Goal: Task Accomplishment & Management: Complete application form

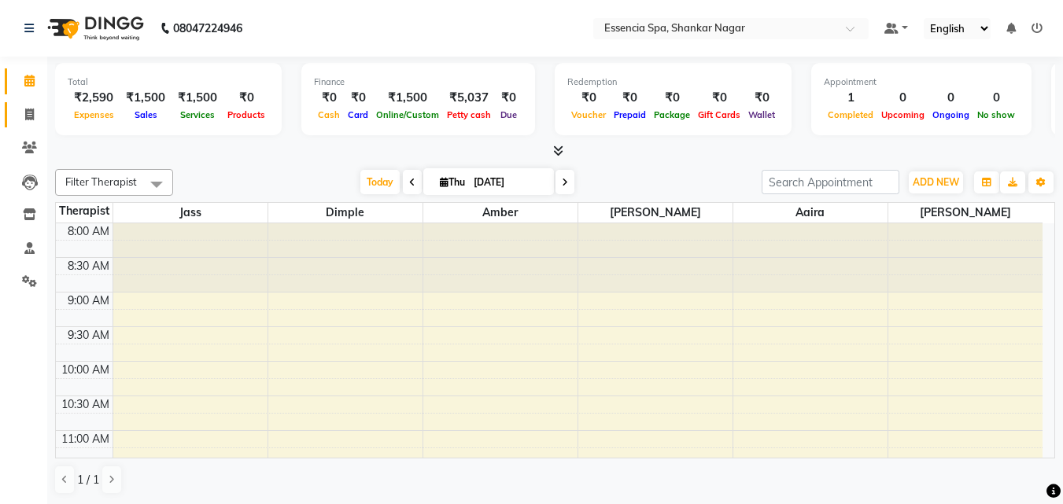
click at [28, 109] on icon at bounding box center [29, 115] width 9 height 12
select select "service"
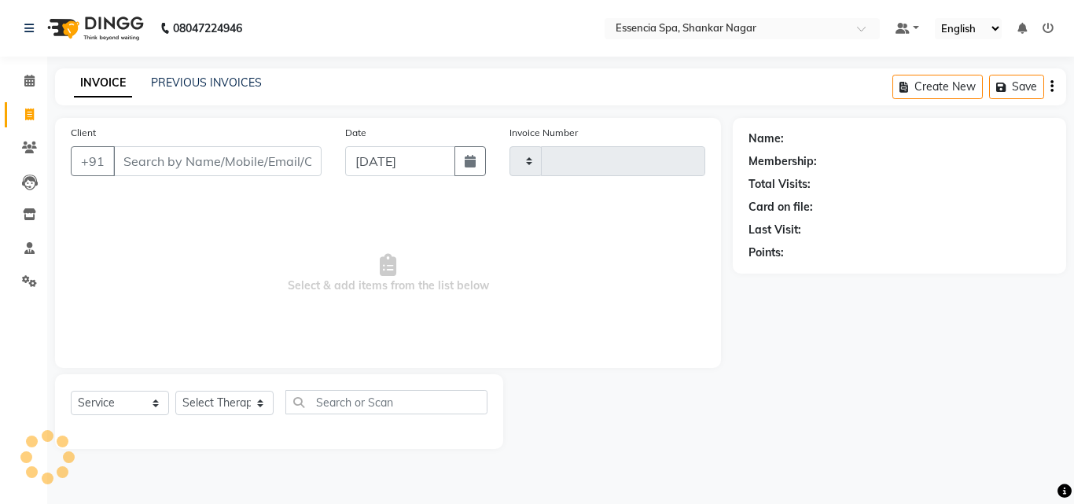
drag, startPoint x: 192, startPoint y: 149, endPoint x: 191, endPoint y: 163, distance: 14.2
click at [192, 156] on input "Client" at bounding box center [217, 161] width 208 height 30
type input "1295"
click at [191, 163] on input "Client" at bounding box center [217, 161] width 208 height 30
select select "7037"
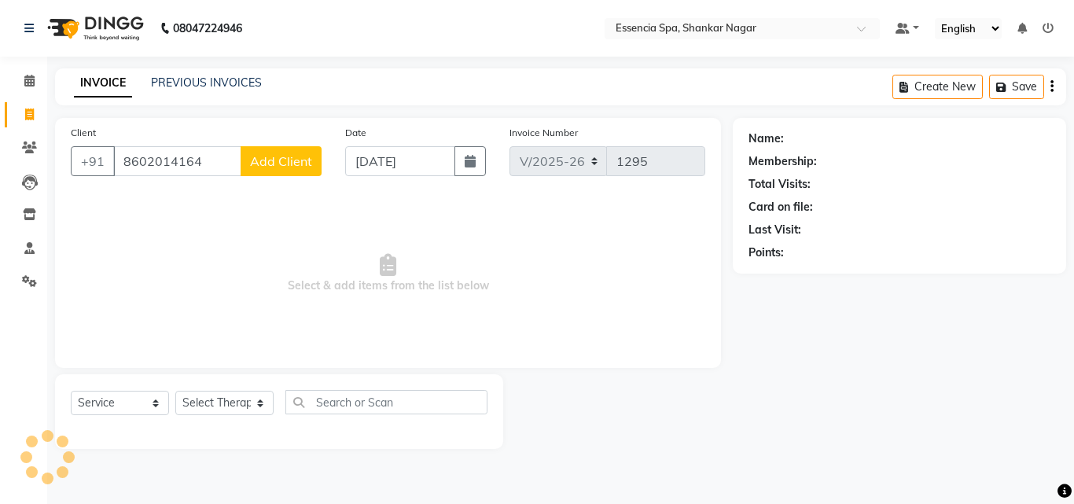
type input "8602014164"
click at [300, 170] on button "Add Client" at bounding box center [281, 161] width 81 height 30
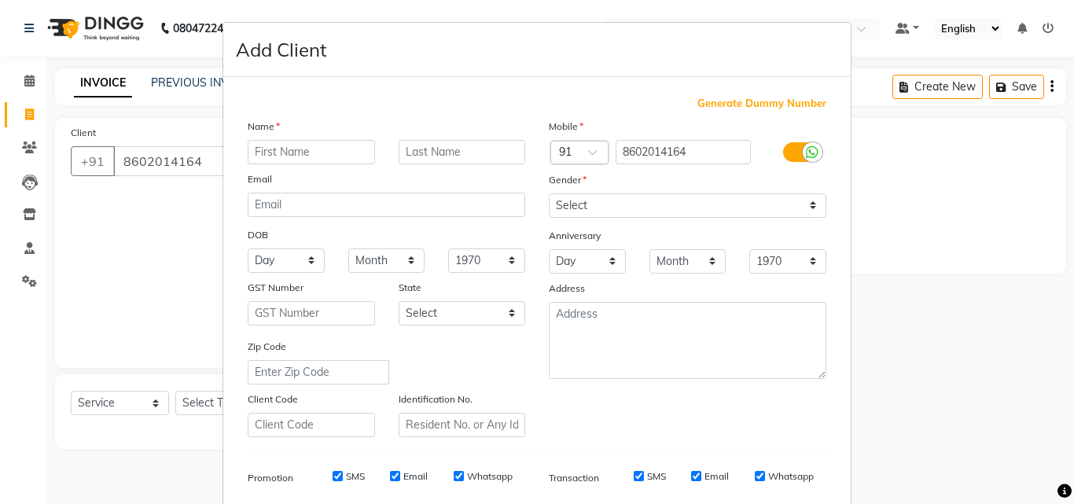
click at [282, 155] on input "text" at bounding box center [311, 152] width 127 height 24
type input "Nitin"
click at [619, 210] on select "Select [DEMOGRAPHIC_DATA] [DEMOGRAPHIC_DATA] Other Prefer Not To Say" at bounding box center [688, 205] width 278 height 24
select select "[DEMOGRAPHIC_DATA]"
click at [549, 193] on select "Select [DEMOGRAPHIC_DATA] [DEMOGRAPHIC_DATA] Other Prefer Not To Say" at bounding box center [688, 205] width 278 height 24
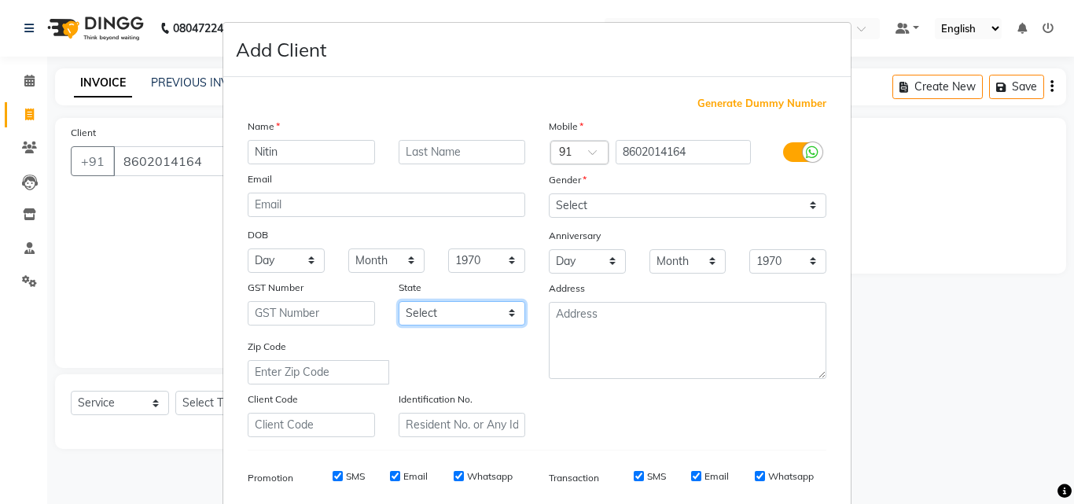
click at [466, 315] on select "Select [GEOGRAPHIC_DATA] [GEOGRAPHIC_DATA] [GEOGRAPHIC_DATA] [GEOGRAPHIC_DATA] …" at bounding box center [462, 313] width 127 height 24
select select "7"
click at [399, 301] on select "Select [GEOGRAPHIC_DATA] [GEOGRAPHIC_DATA] [GEOGRAPHIC_DATA] [GEOGRAPHIC_DATA] …" at bounding box center [462, 313] width 127 height 24
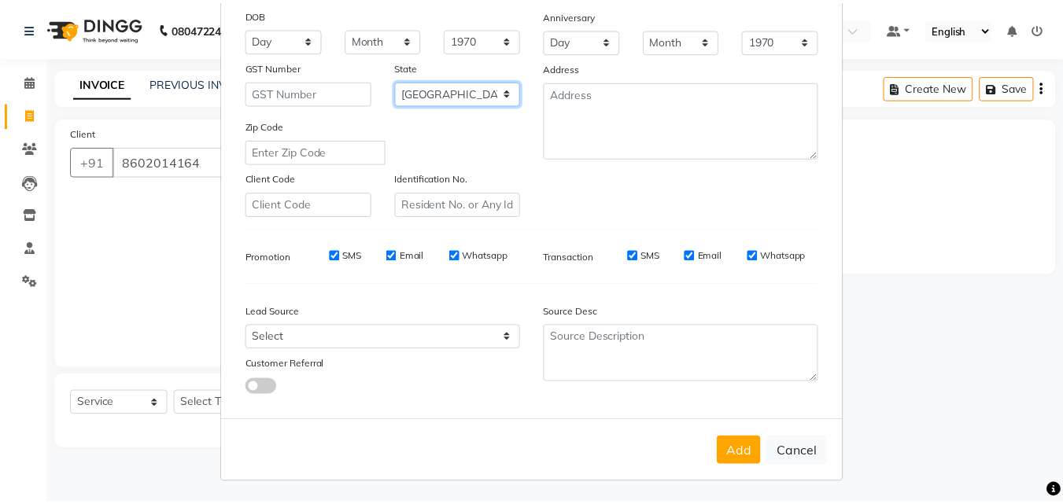
scroll to position [222, 0]
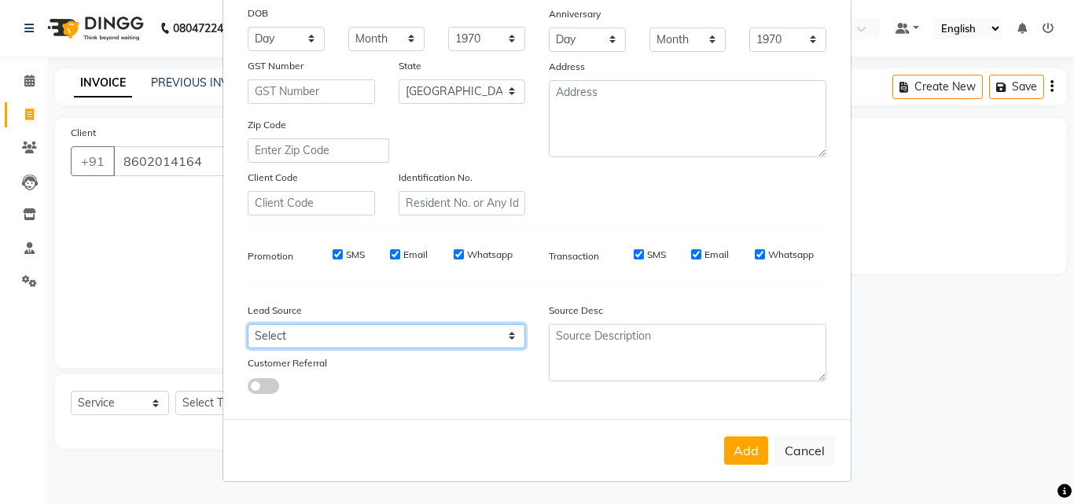
click at [425, 335] on select "Select Walk-in Referral Internet Friend Word of Mouth Advertisement Facebook Ju…" at bounding box center [387, 336] width 278 height 24
select select "48852"
click at [248, 324] on select "Select Walk-in Referral Internet Friend Word of Mouth Advertisement Facebook Ju…" at bounding box center [387, 336] width 278 height 24
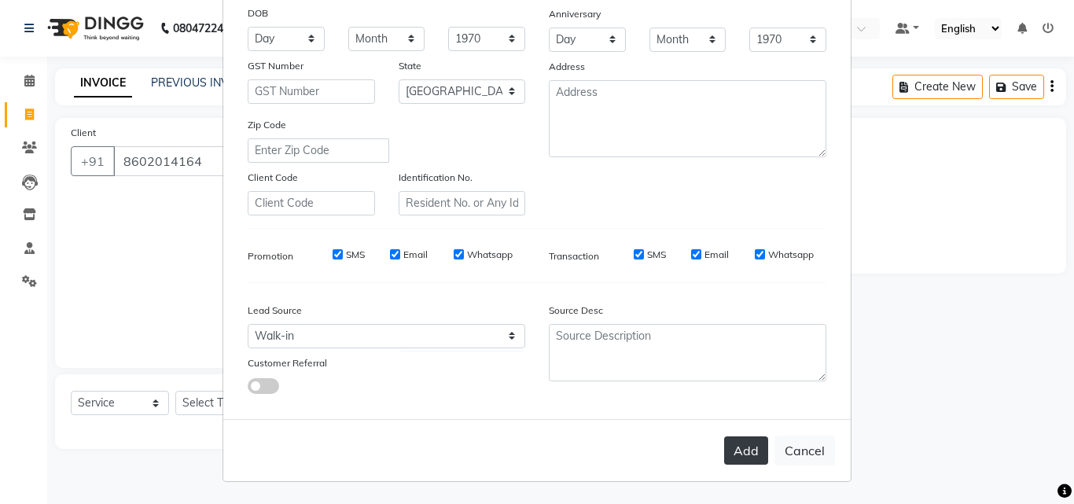
click at [738, 452] on button "Add" at bounding box center [746, 451] width 44 height 28
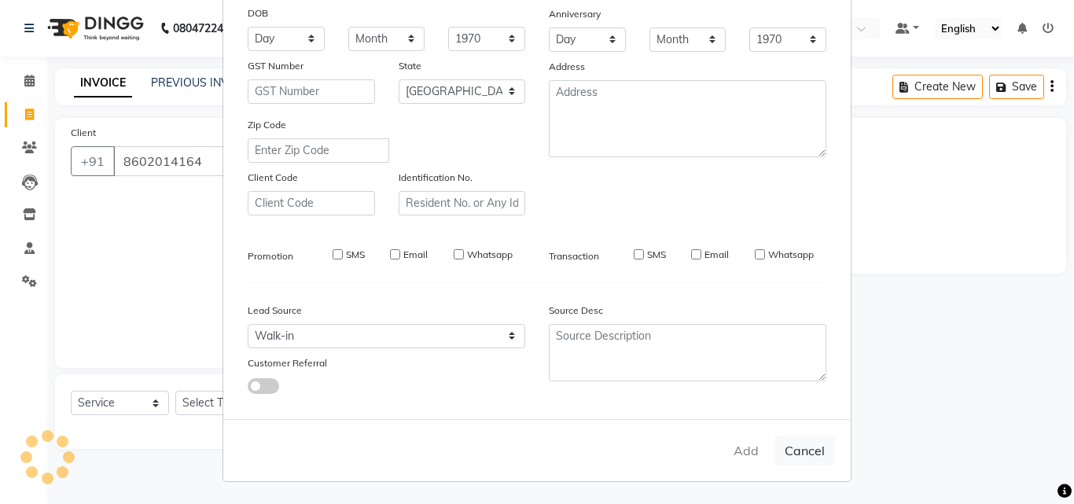
type input "86******64"
select select
select select "null"
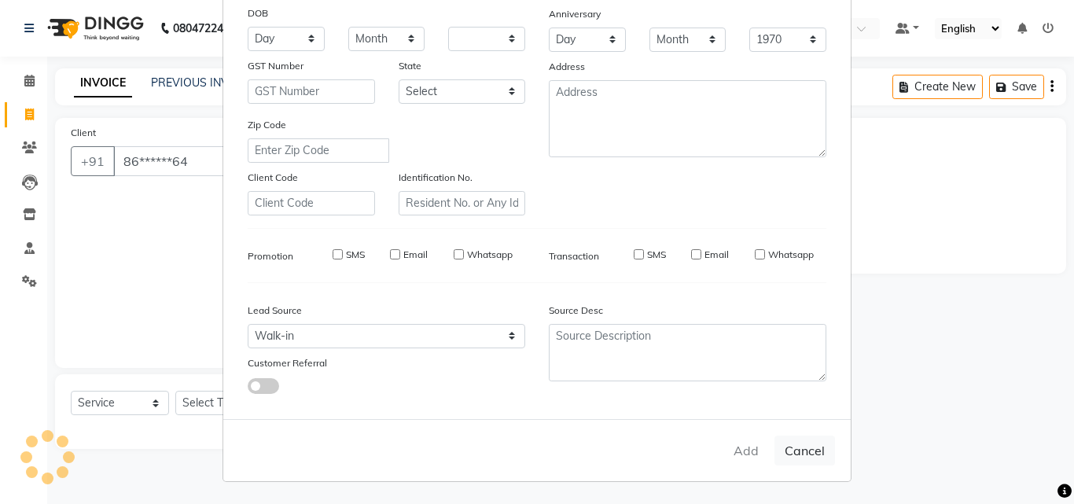
select select
checkbox input "false"
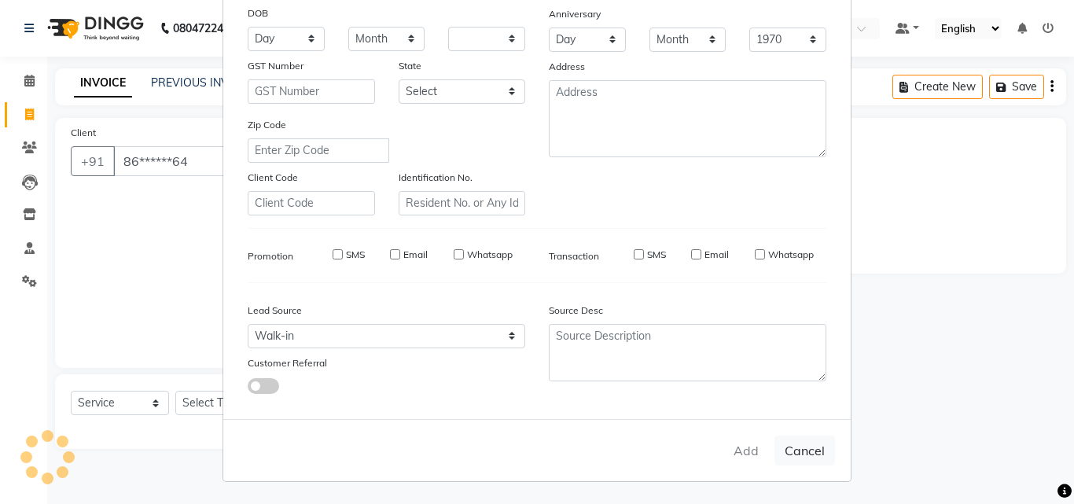
checkbox input "false"
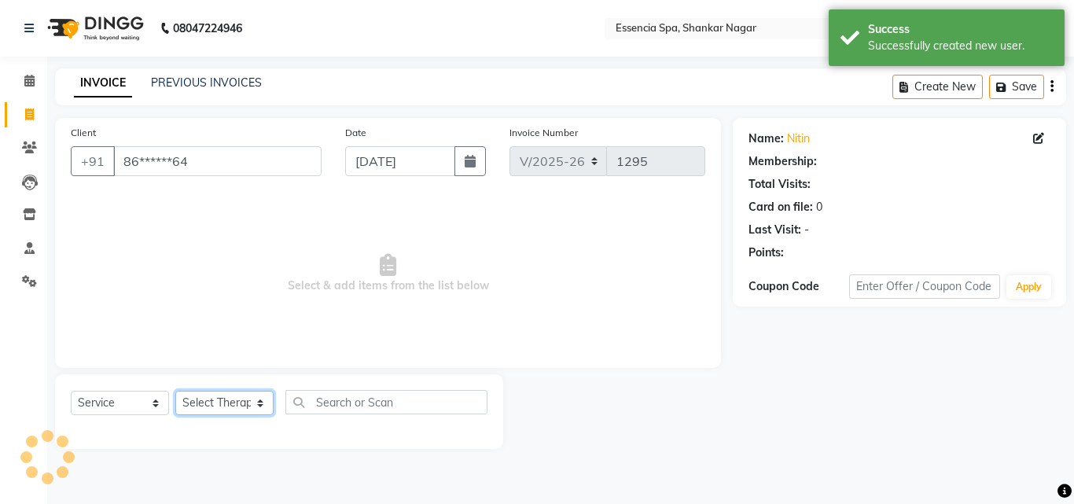
click at [252, 406] on select "Select Therapist [PERSON_NAME] [PERSON_NAME] [PERSON_NAME] [PERSON_NAME]" at bounding box center [224, 403] width 98 height 24
select select "58078"
click at [175, 391] on select "Select Therapist [PERSON_NAME] [PERSON_NAME] [PERSON_NAME] [PERSON_NAME]" at bounding box center [224, 403] width 98 height 24
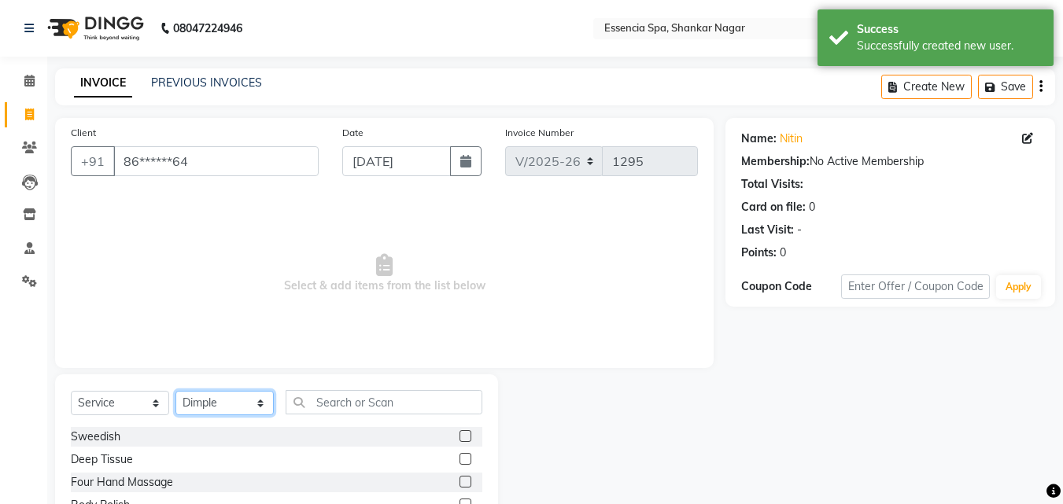
scroll to position [126, 0]
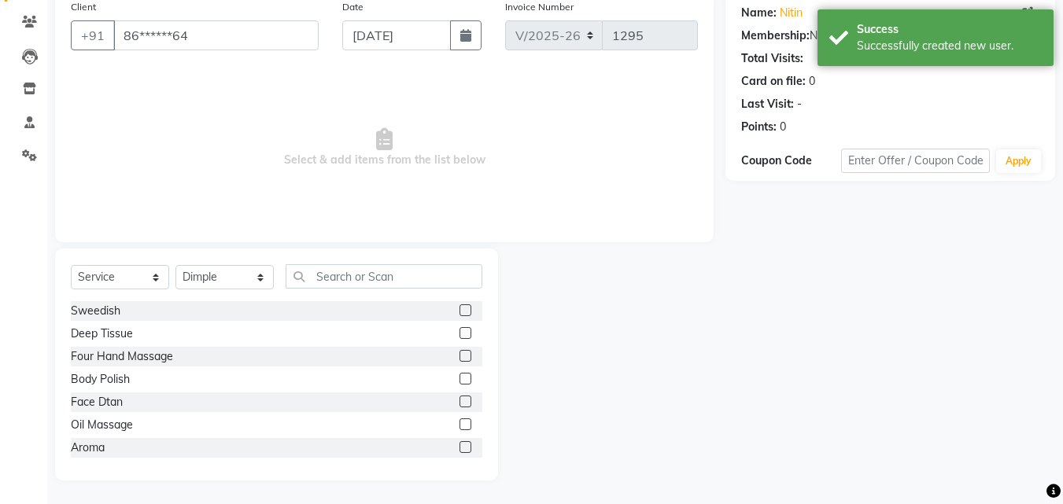
click at [459, 425] on label at bounding box center [465, 424] width 12 height 12
click at [459, 425] on input "checkbox" at bounding box center [464, 425] width 10 height 10
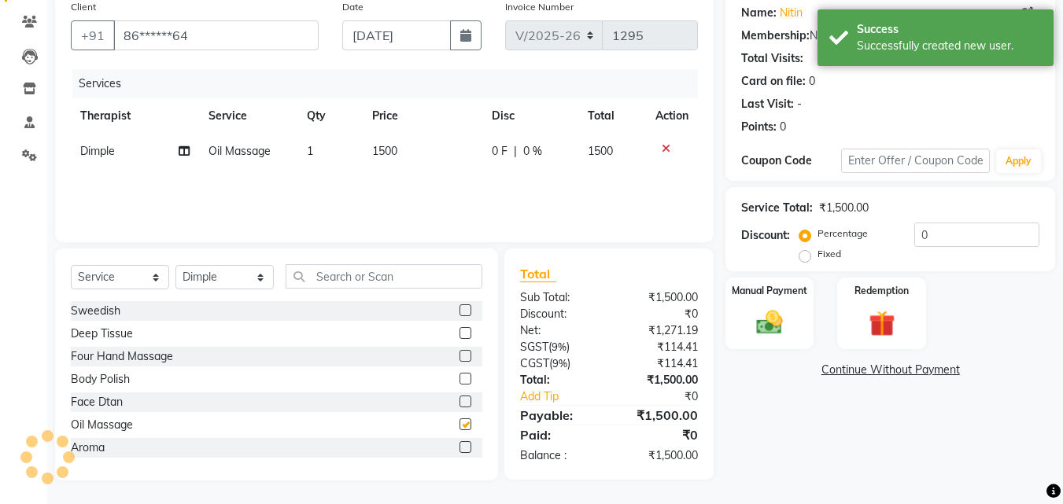
checkbox input "false"
click at [764, 311] on img at bounding box center [769, 322] width 44 height 31
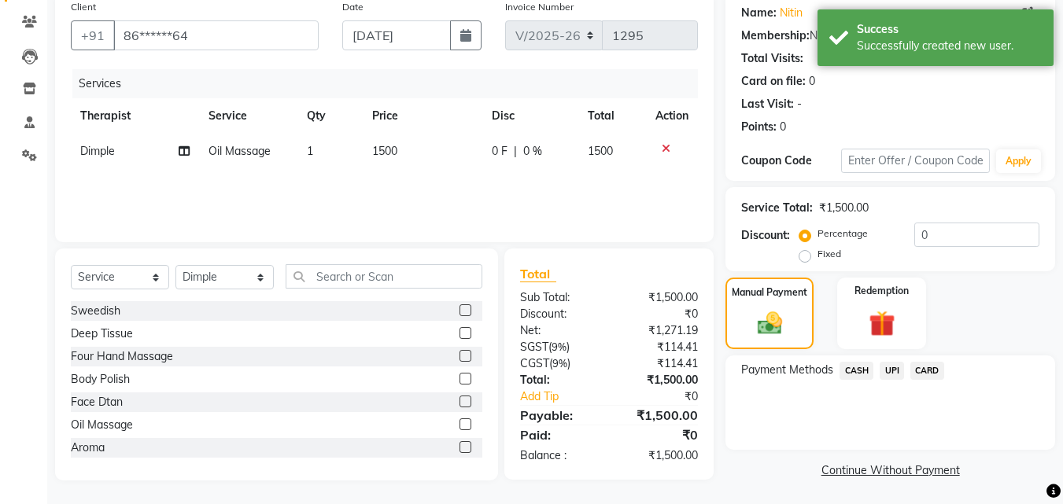
click at [895, 368] on span "UPI" at bounding box center [891, 371] width 24 height 18
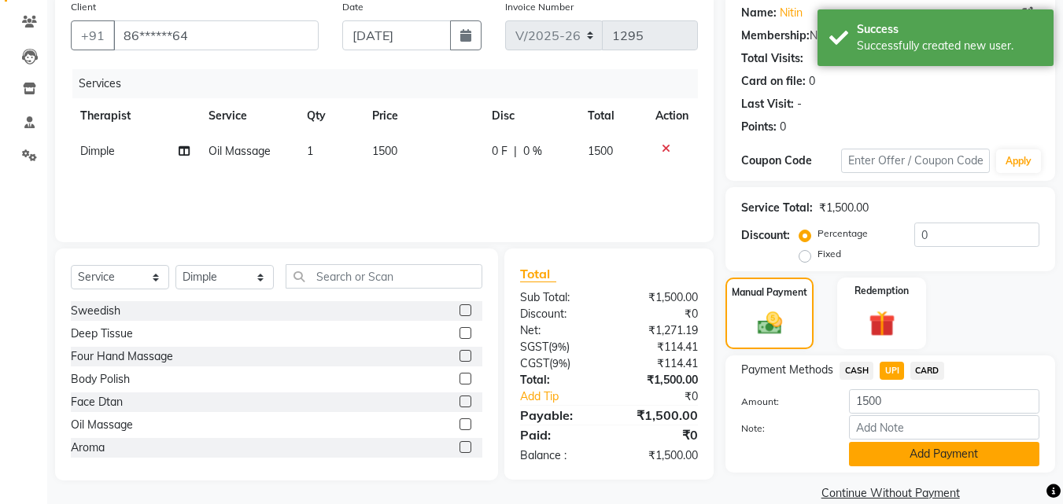
scroll to position [150, 0]
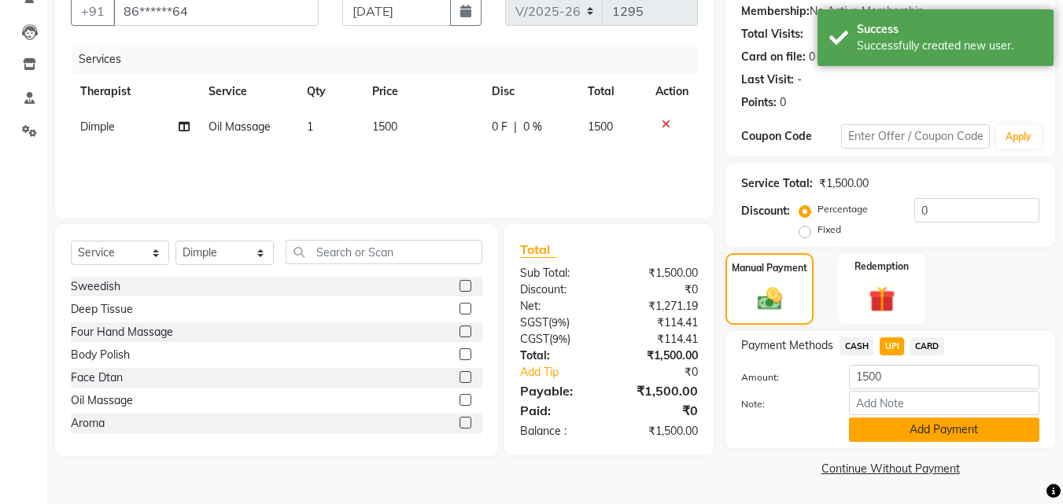
click at [909, 424] on button "Add Payment" at bounding box center [944, 430] width 190 height 24
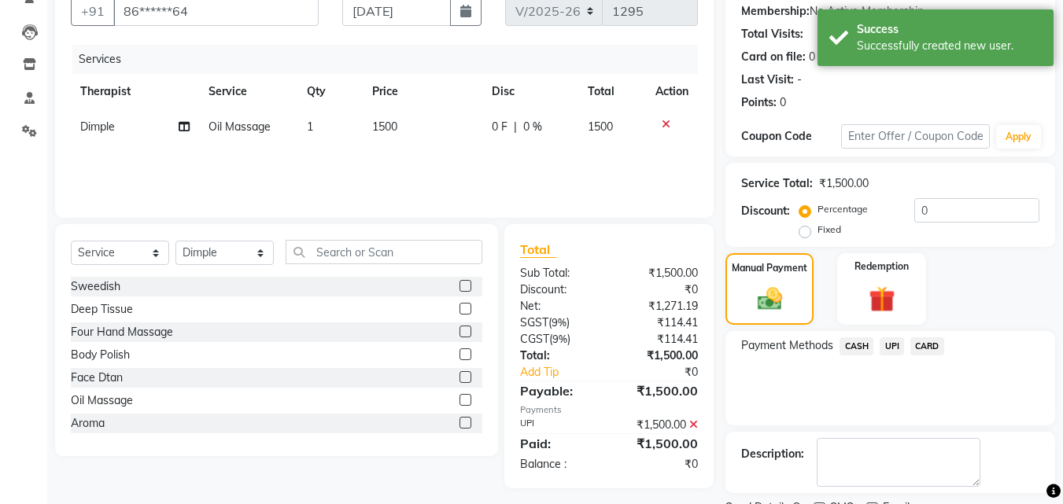
scroll to position [216, 0]
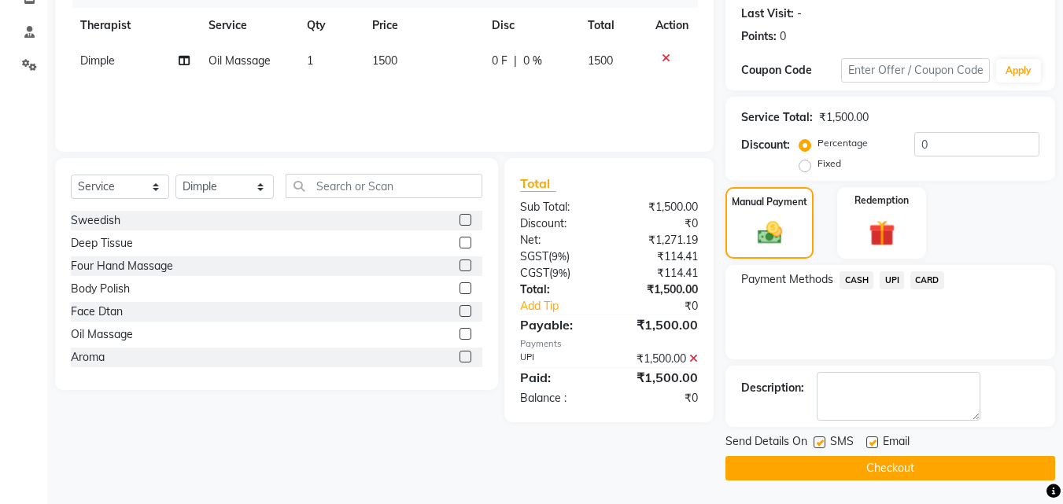
click at [820, 462] on button "Checkout" at bounding box center [890, 468] width 330 height 24
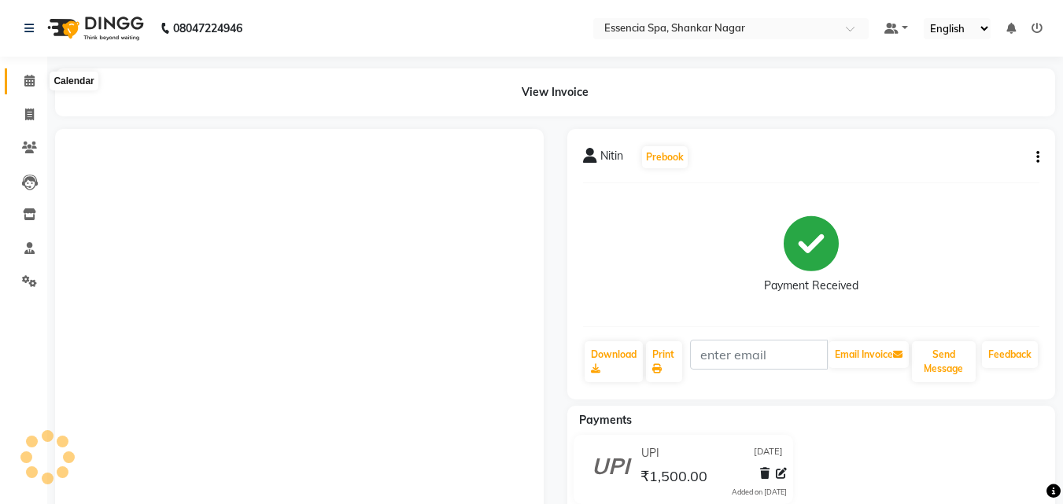
click at [27, 79] on icon at bounding box center [29, 81] width 10 height 12
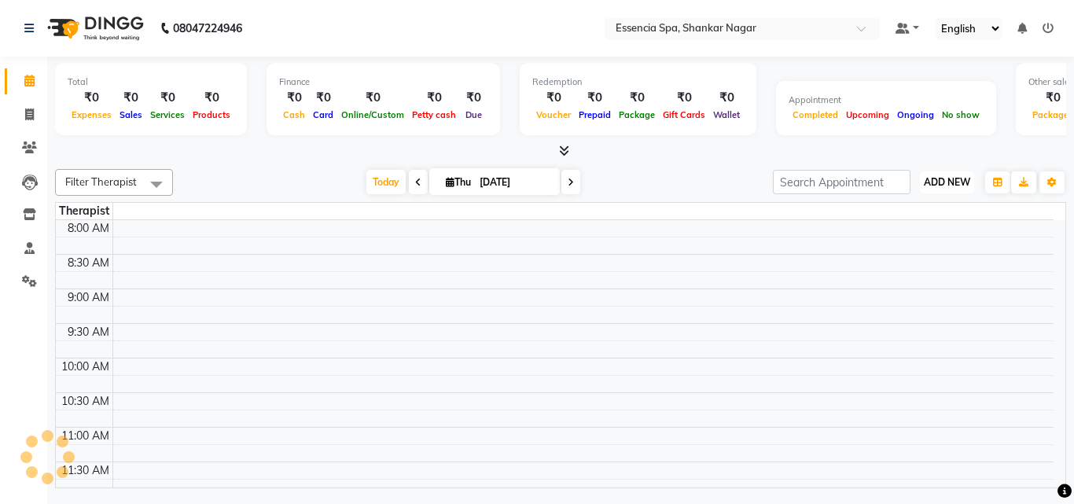
click at [956, 178] on span "ADD NEW" at bounding box center [947, 182] width 46 height 12
click at [887, 256] on link "Add Expense" at bounding box center [911, 253] width 124 height 20
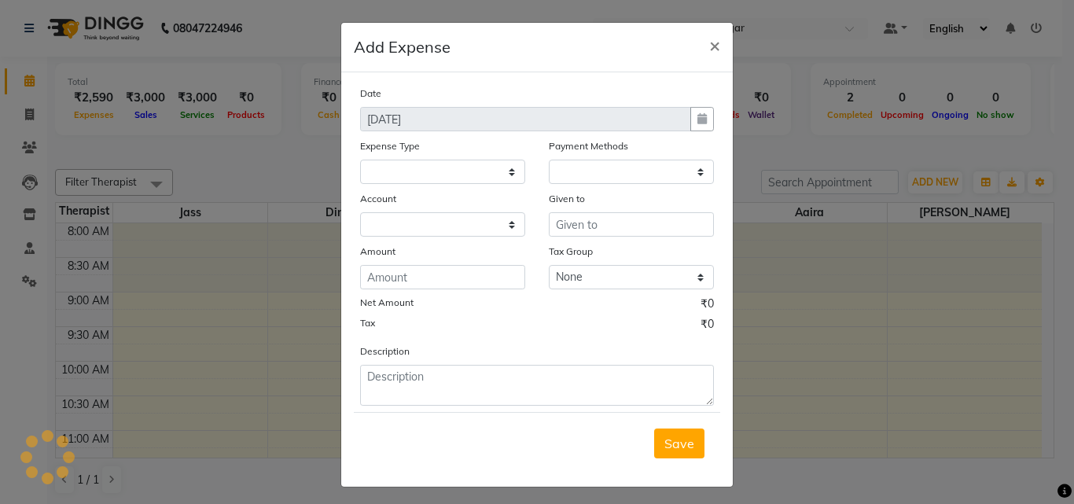
scroll to position [624, 0]
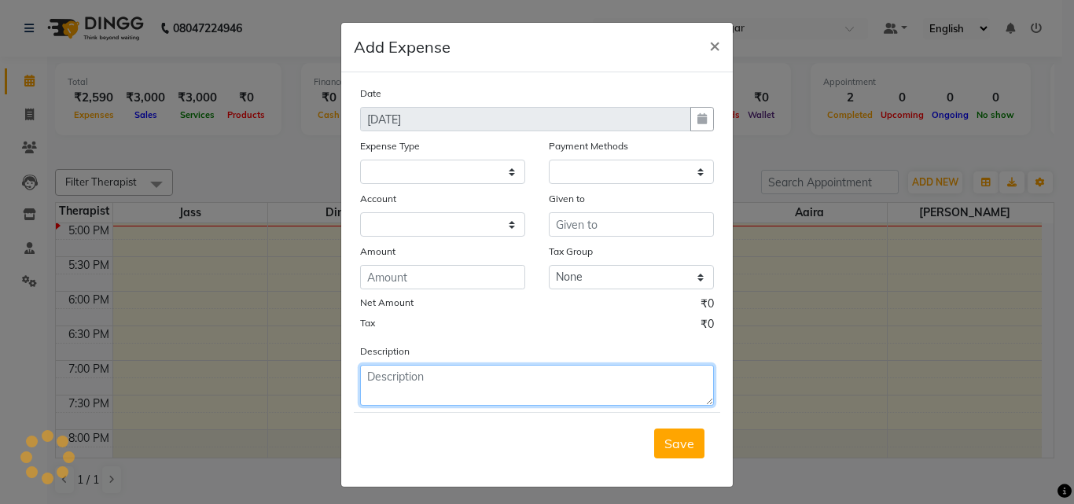
click at [447, 377] on textarea at bounding box center [537, 385] width 354 height 41
paste textarea "output Wire"
type textarea "output Wire"
select select "1"
select select "6100"
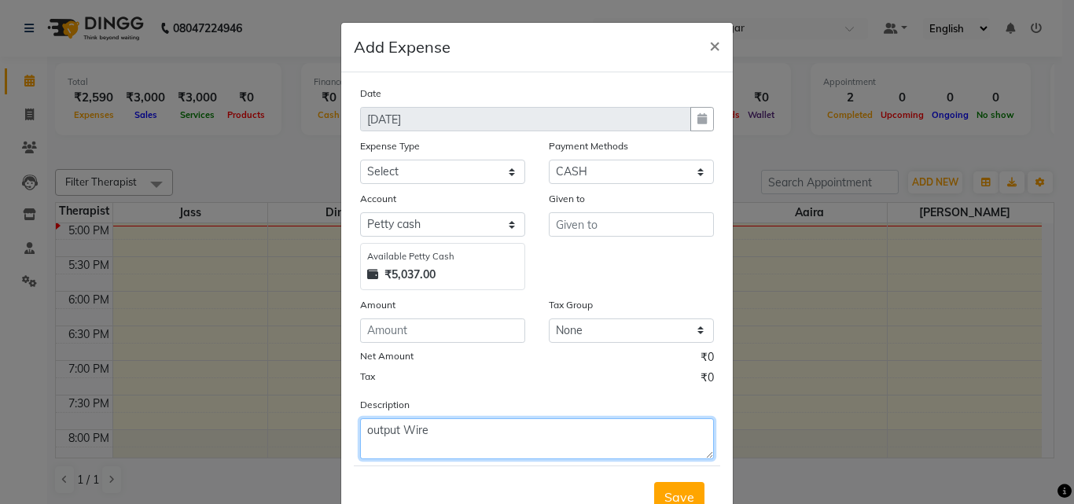
click at [453, 436] on textarea "output Wire" at bounding box center [537, 438] width 354 height 41
type textarea "output Wire"
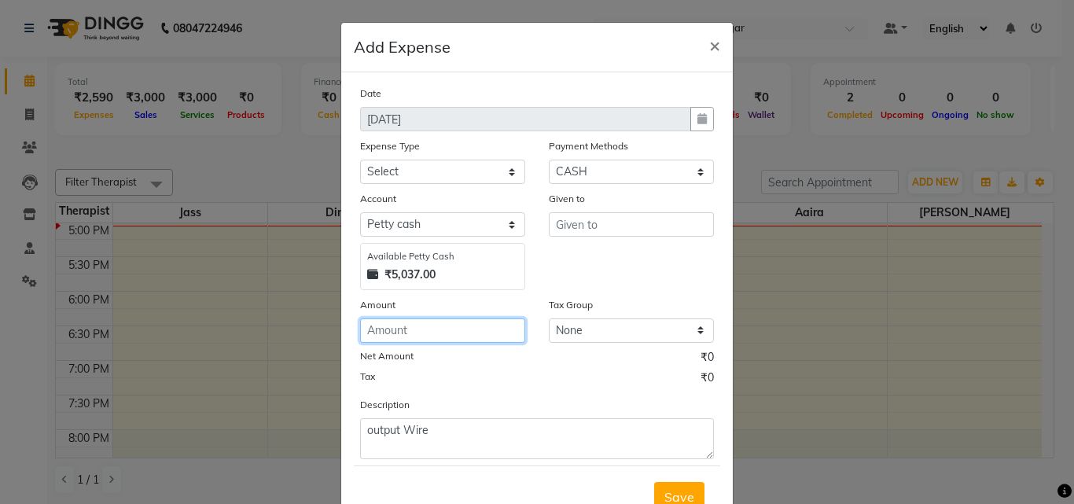
click at [442, 326] on input "number" at bounding box center [442, 331] width 165 height 24
type input "270"
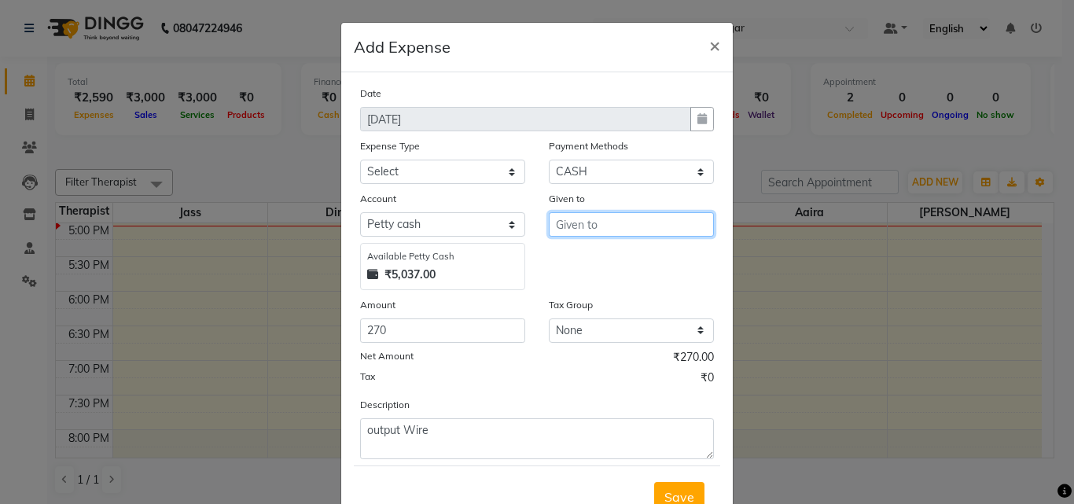
click at [589, 227] on input "text" at bounding box center [631, 224] width 165 height 24
type input "8mm"
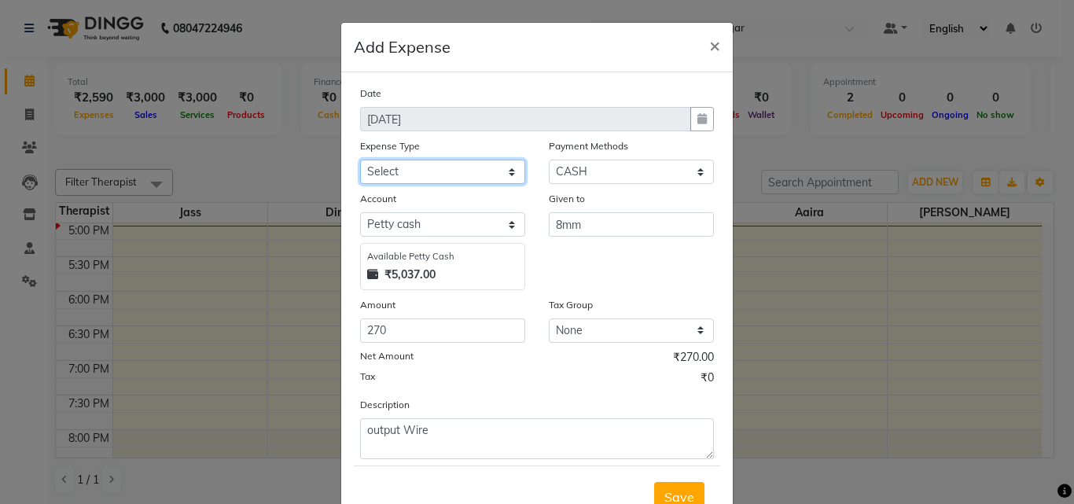
click at [479, 165] on select "Select Advance Salary Bank charges Car maintenance Cash transfer to bank Cash t…" at bounding box center [442, 172] width 165 height 24
select select "10"
click at [360, 160] on select "Select Advance Salary Bank charges Car maintenance Cash transfer to bank Cash t…" at bounding box center [442, 172] width 165 height 24
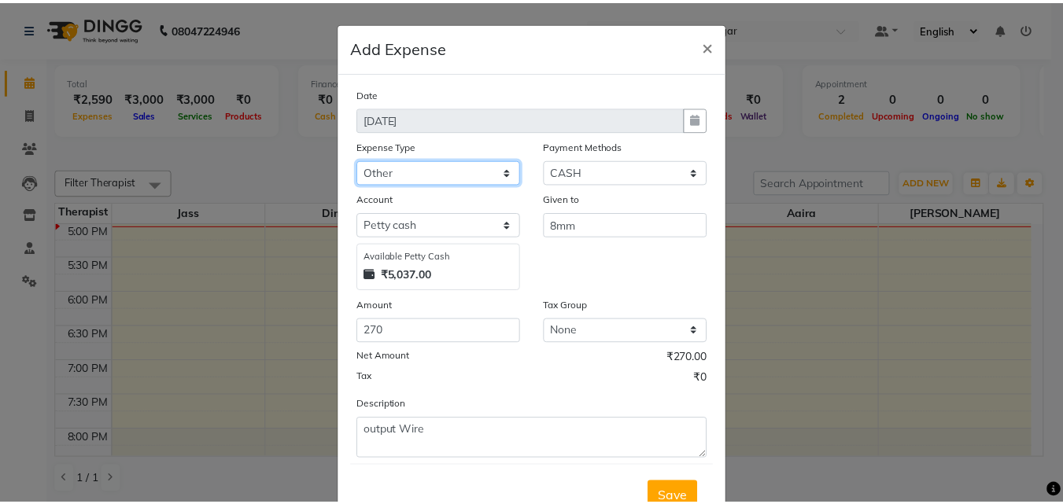
scroll to position [59, 0]
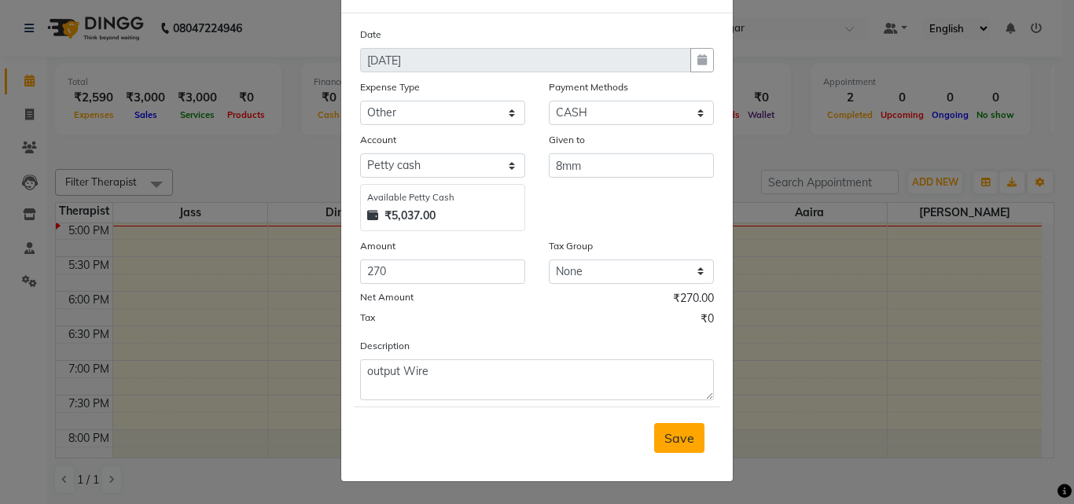
click at [685, 440] on span "Save" at bounding box center [680, 438] width 30 height 16
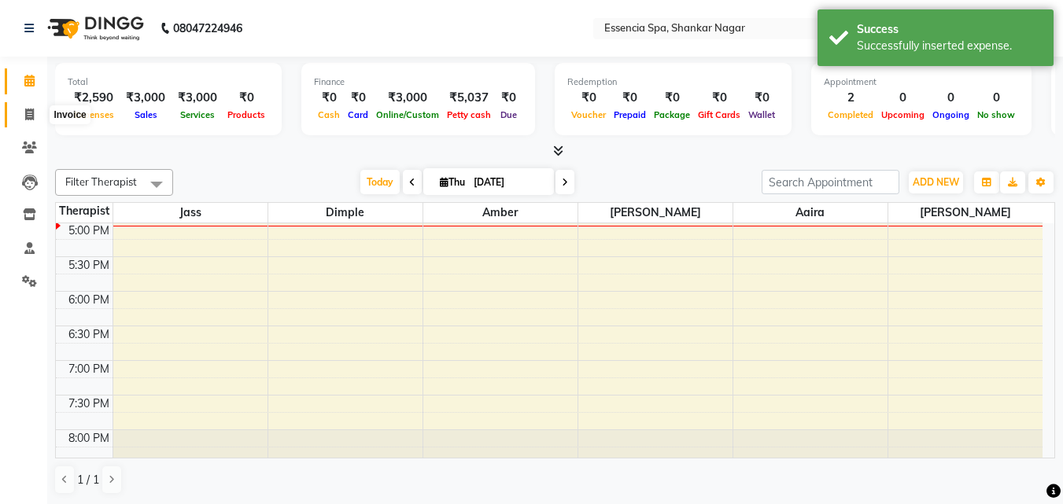
click at [28, 116] on icon at bounding box center [29, 115] width 9 height 12
select select "service"
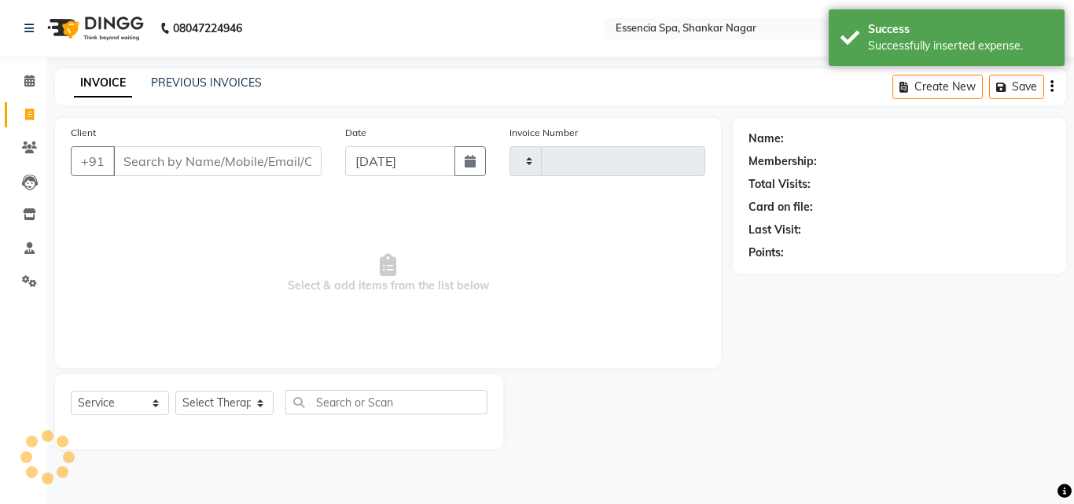
type input "1296"
select select "7037"
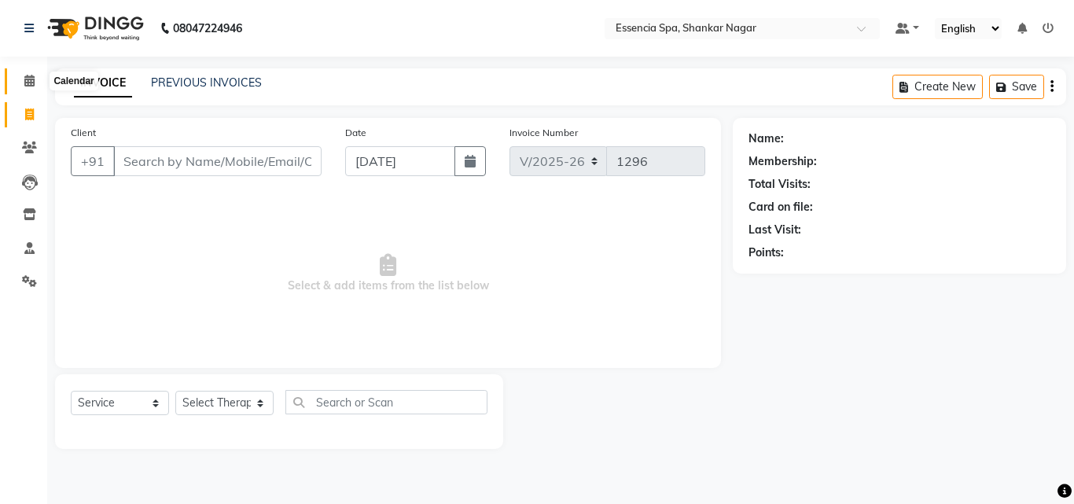
click at [27, 83] on icon at bounding box center [29, 81] width 10 height 12
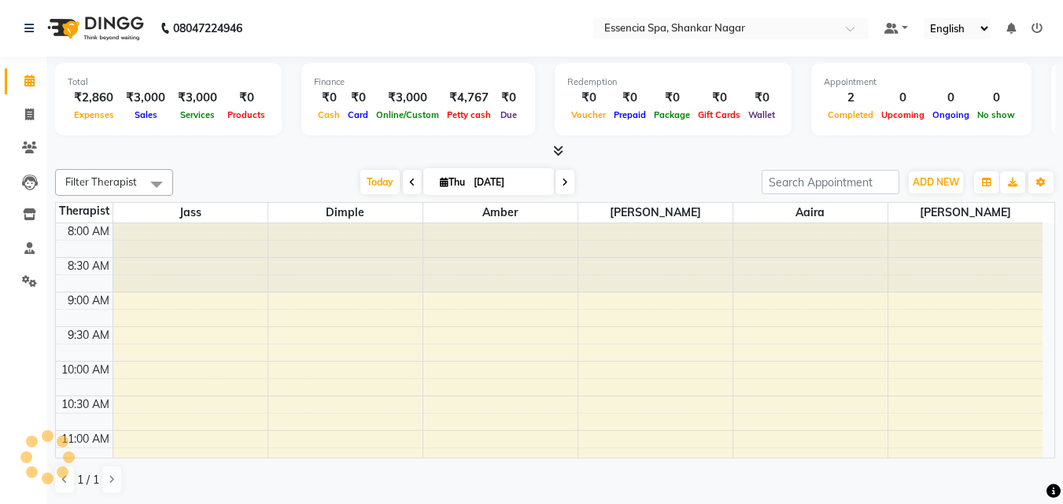
click at [296, 164] on div "Filter Therapist Select All Aaira Amber Dimple [PERSON_NAME] [PERSON_NAME] [DAT…" at bounding box center [555, 332] width 1000 height 338
click at [930, 179] on span "ADD NEW" at bounding box center [935, 182] width 46 height 12
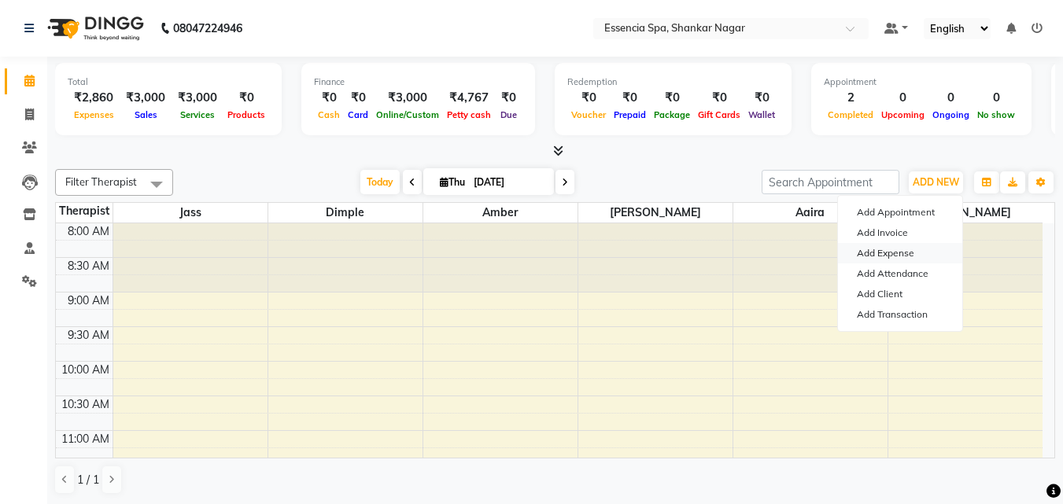
click at [889, 257] on link "Add Expense" at bounding box center [900, 253] width 124 height 20
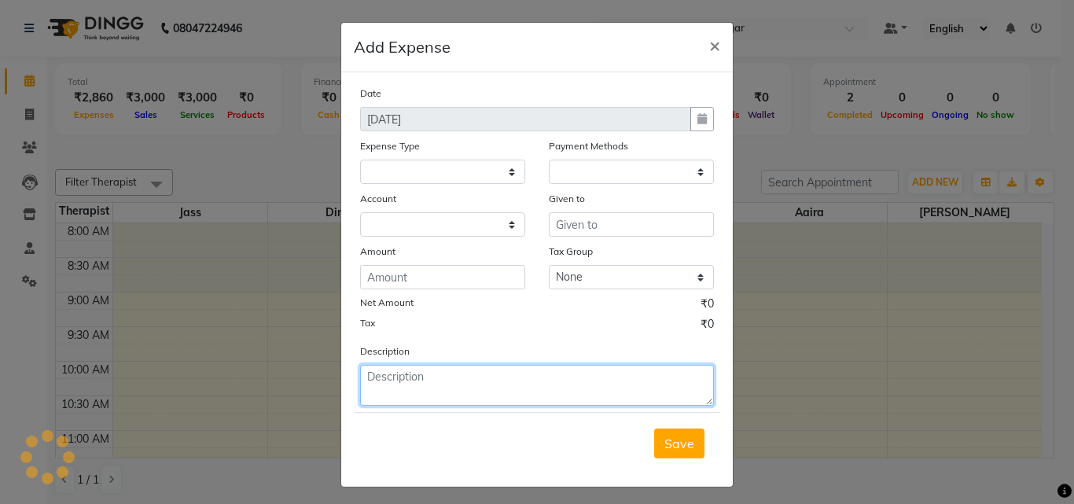
click at [448, 386] on textarea at bounding box center [537, 385] width 354 height 41
paste textarea "Landline Bill"
type textarea "Landline Bill"
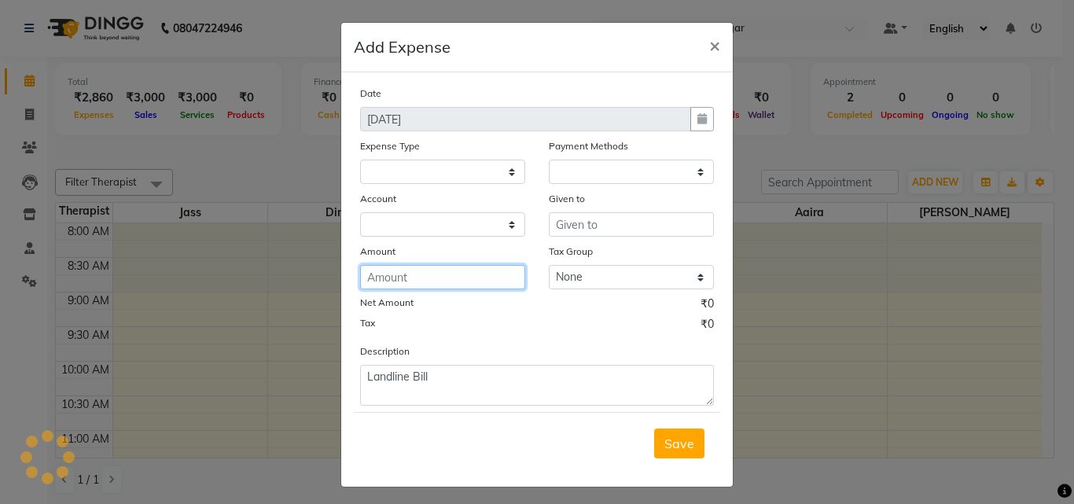
click at [417, 278] on input "number" at bounding box center [442, 277] width 165 height 24
type input "590"
select select "1"
select select "6100"
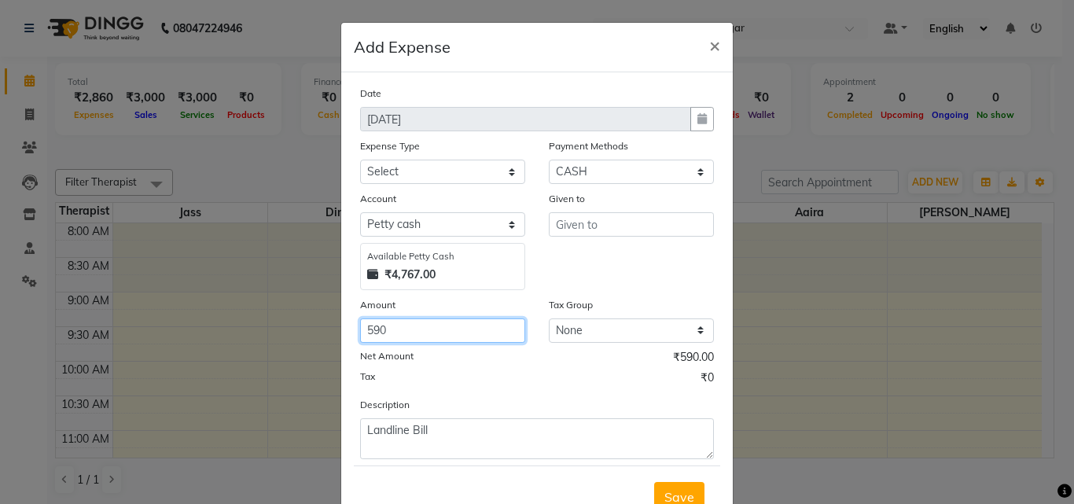
type input "590"
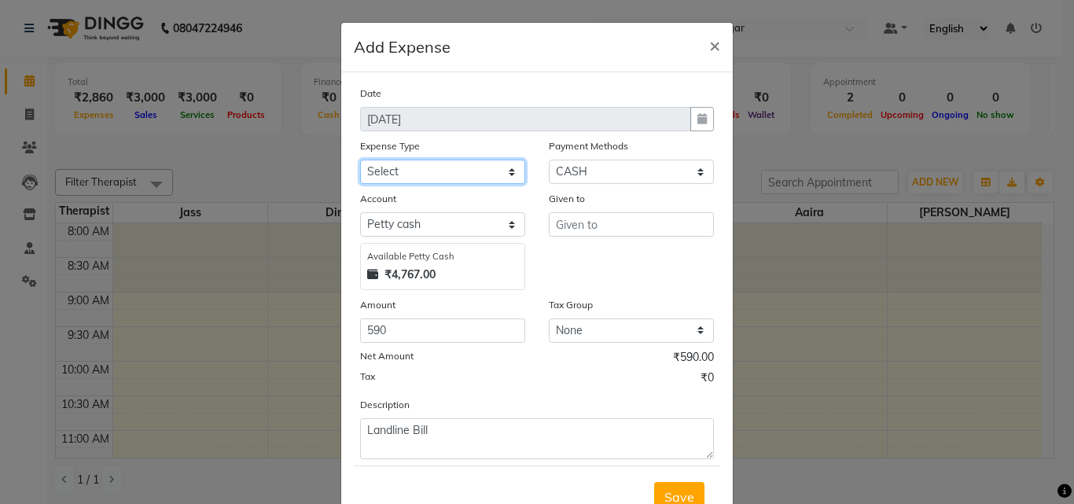
click at [453, 181] on select "Select Advance Salary Bank charges Car maintenance Cash transfer to bank Cash t…" at bounding box center [442, 172] width 165 height 24
click at [360, 160] on select "Select Advance Salary Bank charges Car maintenance Cash transfer to bank Cash t…" at bounding box center [442, 172] width 165 height 24
drag, startPoint x: 448, startPoint y: 163, endPoint x: 444, endPoint y: 174, distance: 11.5
click at [448, 163] on select "Select Advance Salary Bank charges Car maintenance Cash transfer to bank Cash t…" at bounding box center [442, 172] width 165 height 24
select select "10"
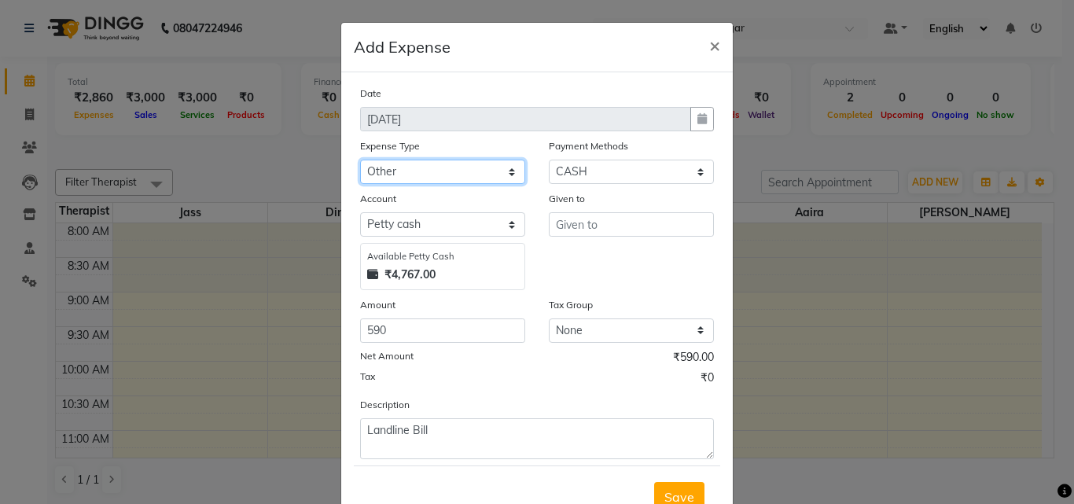
click at [360, 160] on select "Select Advance Salary Bank charges Car maintenance Cash transfer to bank Cash t…" at bounding box center [442, 172] width 165 height 24
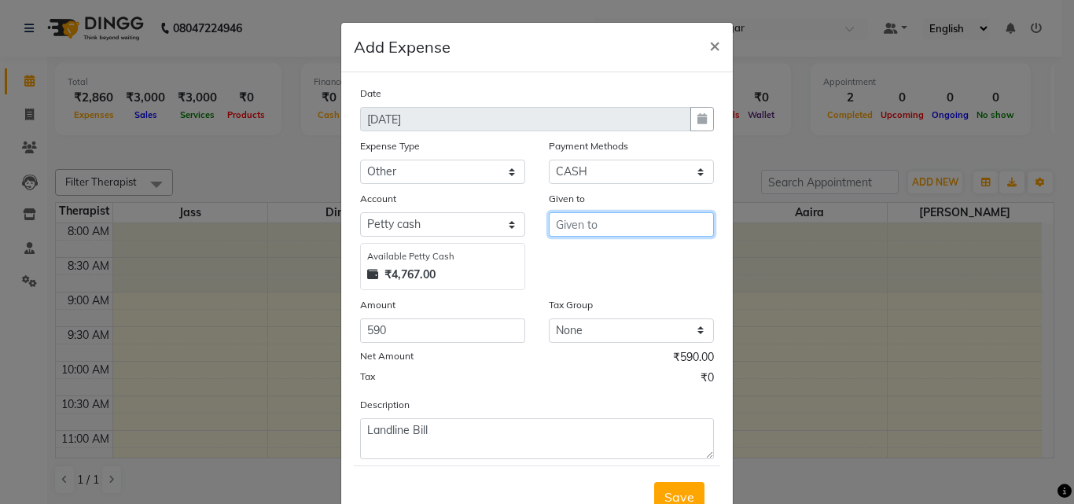
click at [607, 224] on input "text" at bounding box center [631, 224] width 165 height 24
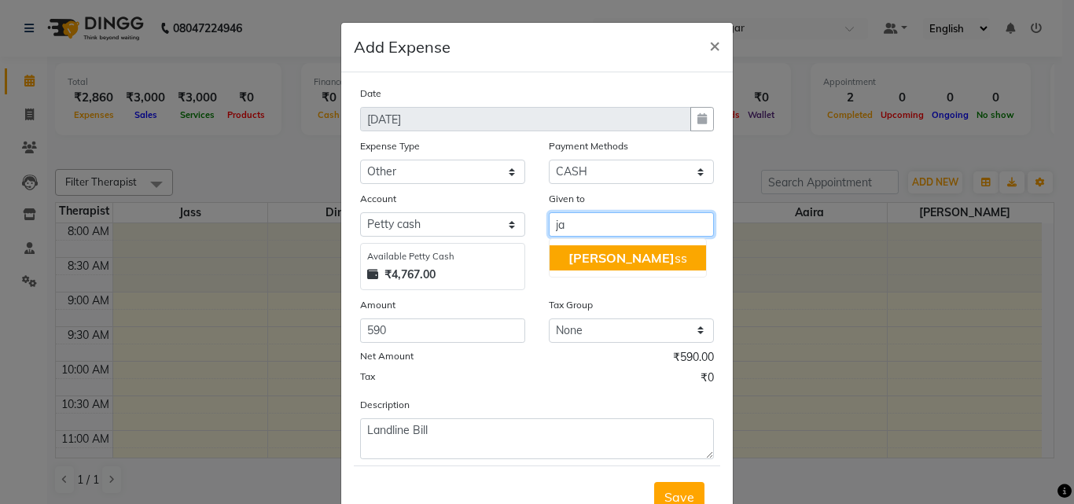
click at [606, 256] on button "Ja ss" at bounding box center [628, 257] width 157 height 25
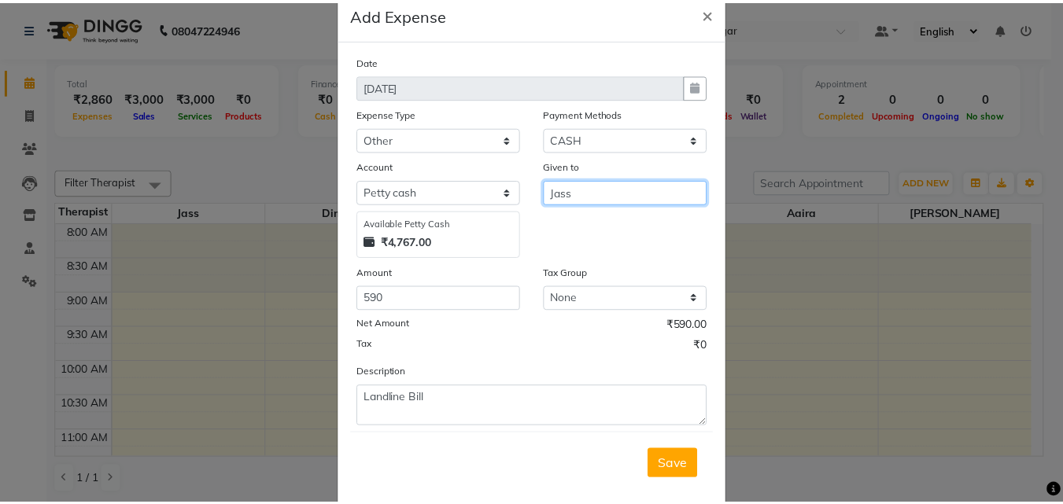
scroll to position [59, 0]
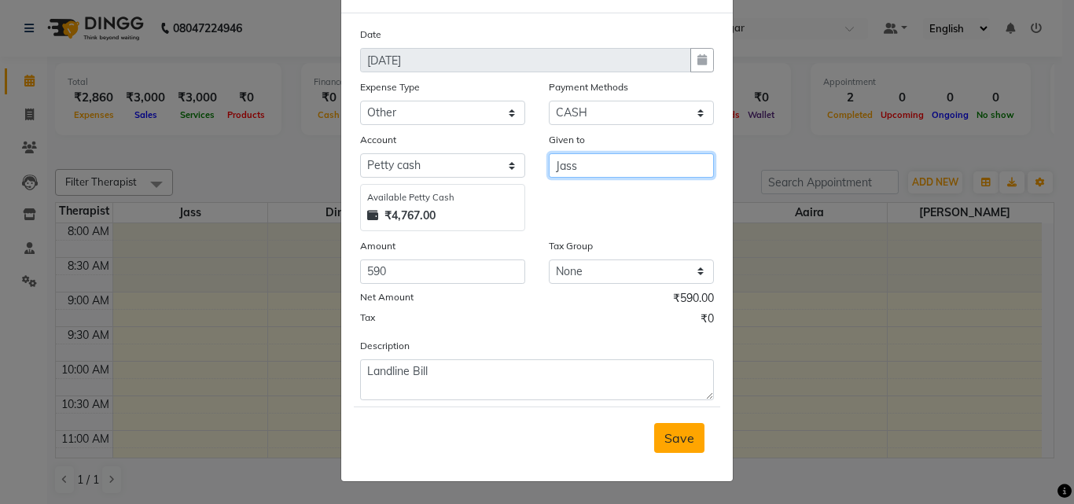
type input "Jass"
click at [694, 442] on button "Save" at bounding box center [679, 438] width 50 height 30
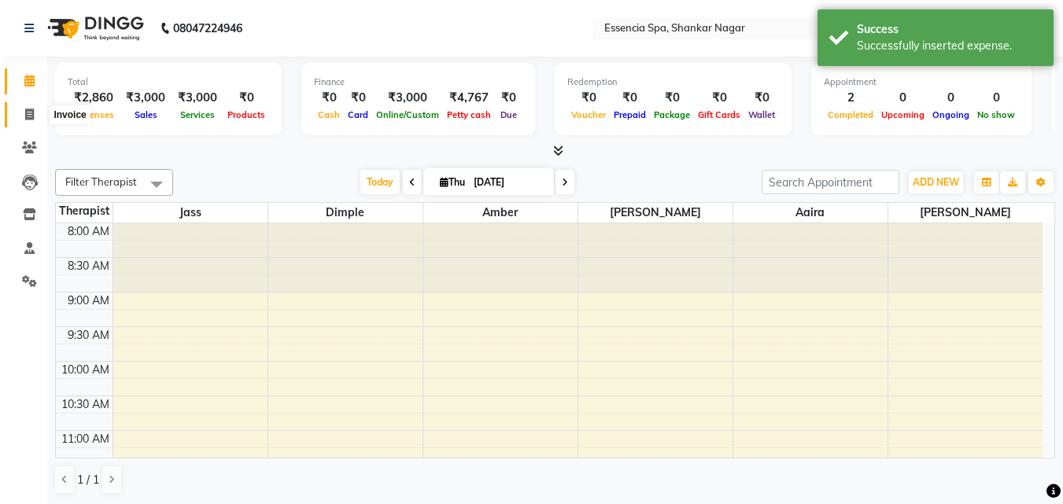
click at [27, 114] on icon at bounding box center [29, 115] width 9 height 12
select select "service"
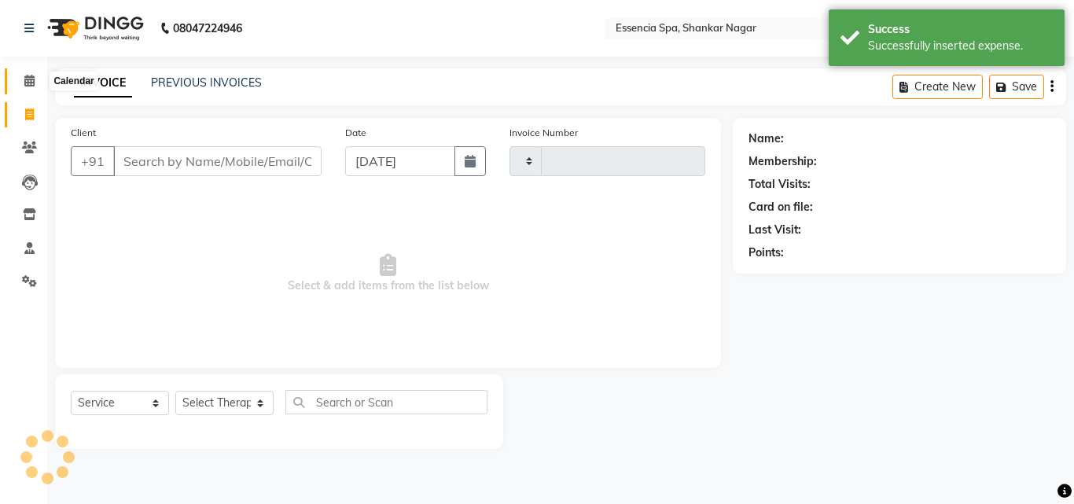
click at [31, 83] on icon at bounding box center [29, 81] width 10 height 12
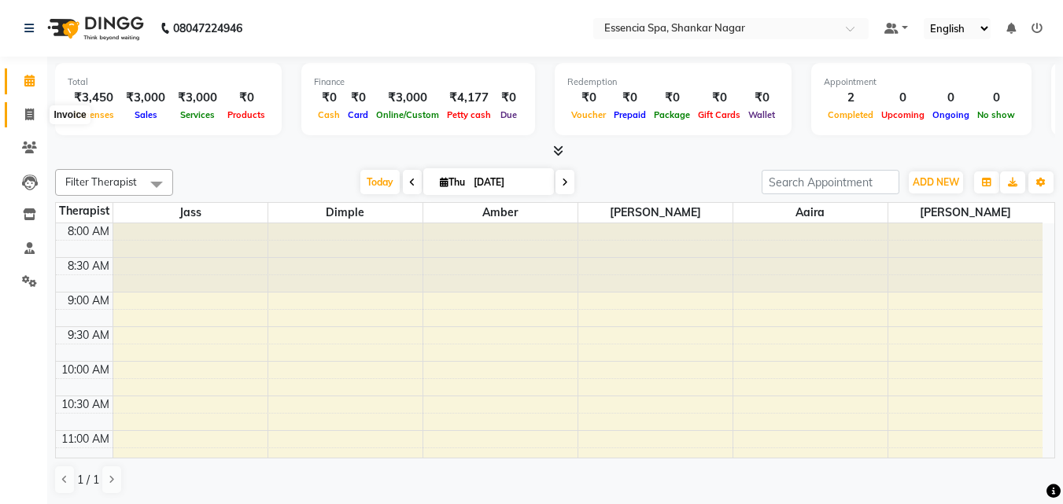
click at [26, 115] on icon at bounding box center [29, 115] width 9 height 12
select select "service"
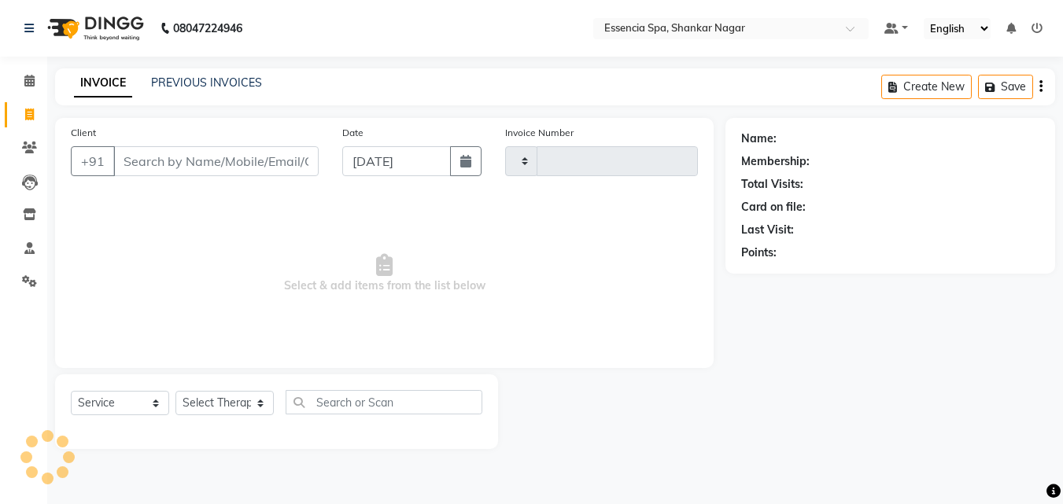
click at [166, 154] on input "Client" at bounding box center [215, 161] width 205 height 30
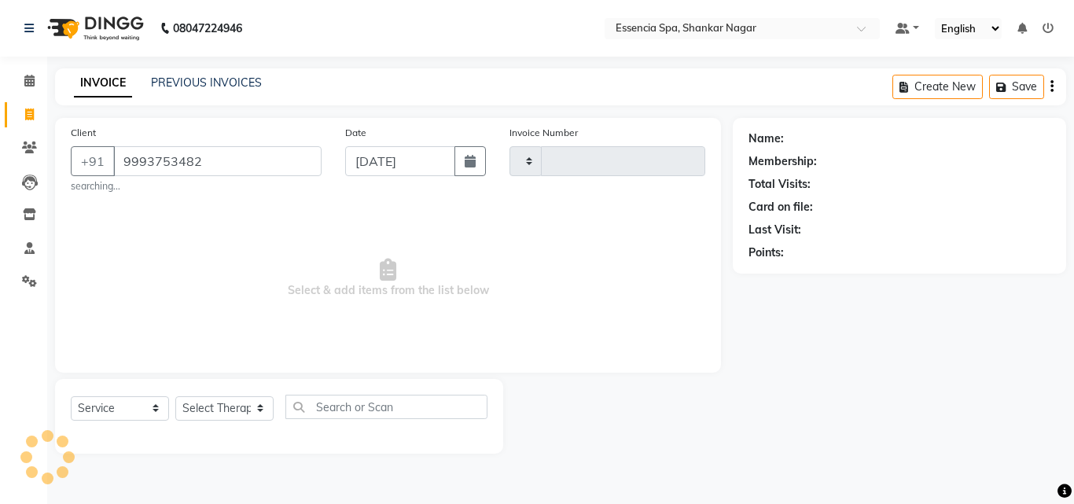
type input "9993753482"
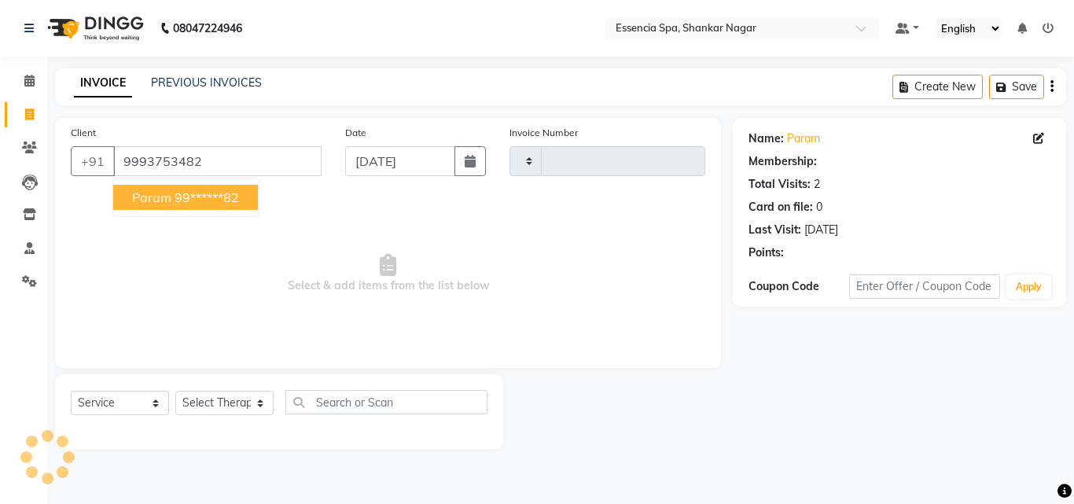
type input "1296"
select select "7037"
click at [205, 196] on ngb-highlight "99******82" at bounding box center [207, 198] width 64 height 16
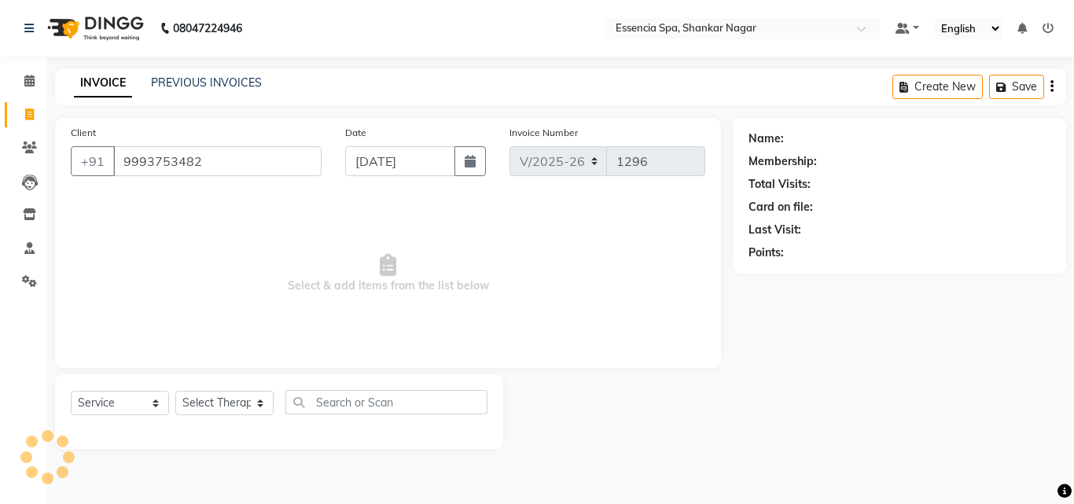
type input "99******82"
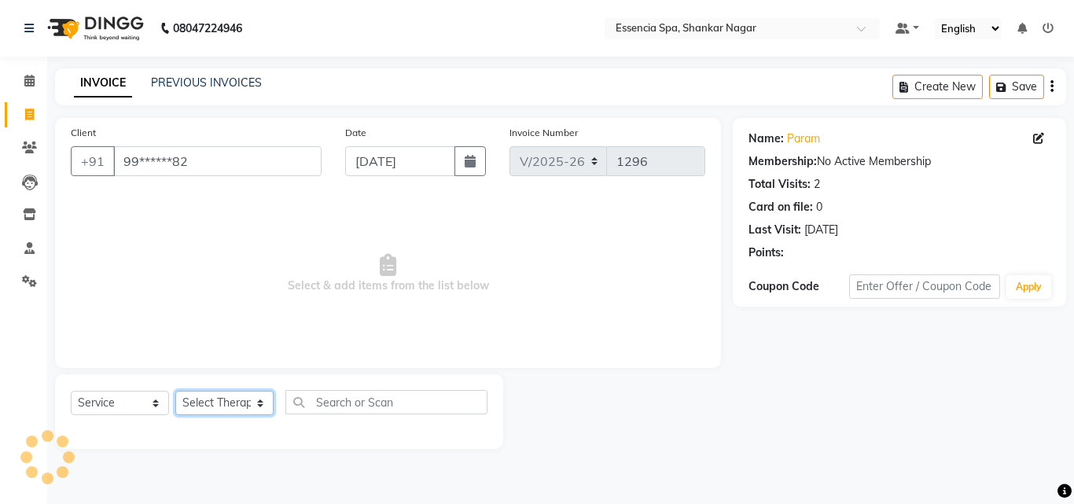
click at [245, 403] on select "Select Therapist" at bounding box center [224, 403] width 98 height 24
click at [408, 278] on span "Select & add items from the list below" at bounding box center [388, 273] width 635 height 157
click at [248, 396] on select "Select Therapist [PERSON_NAME] [PERSON_NAME] [PERSON_NAME] [PERSON_NAME]" at bounding box center [224, 403] width 98 height 24
select select "69641"
click at [175, 391] on select "Select Therapist [PERSON_NAME] [PERSON_NAME] [PERSON_NAME] [PERSON_NAME]" at bounding box center [224, 403] width 98 height 24
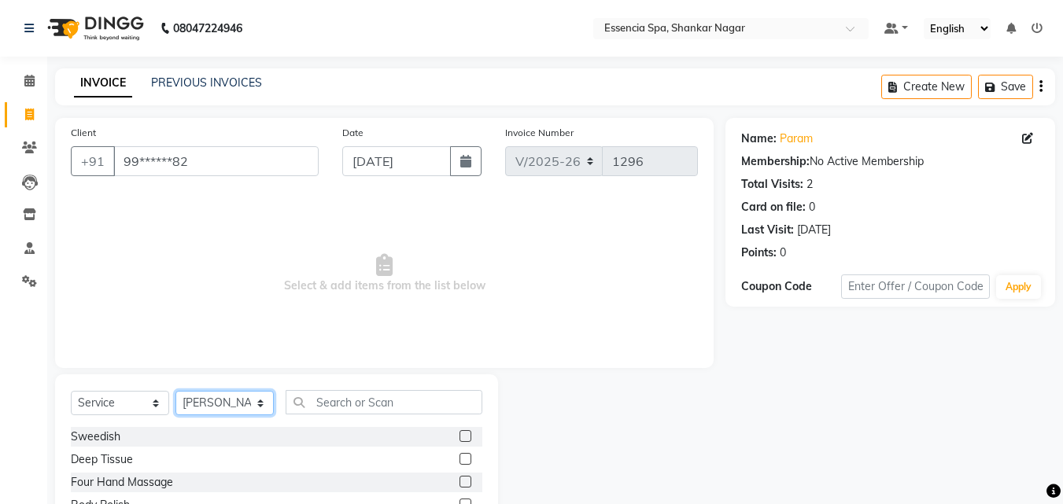
scroll to position [126, 0]
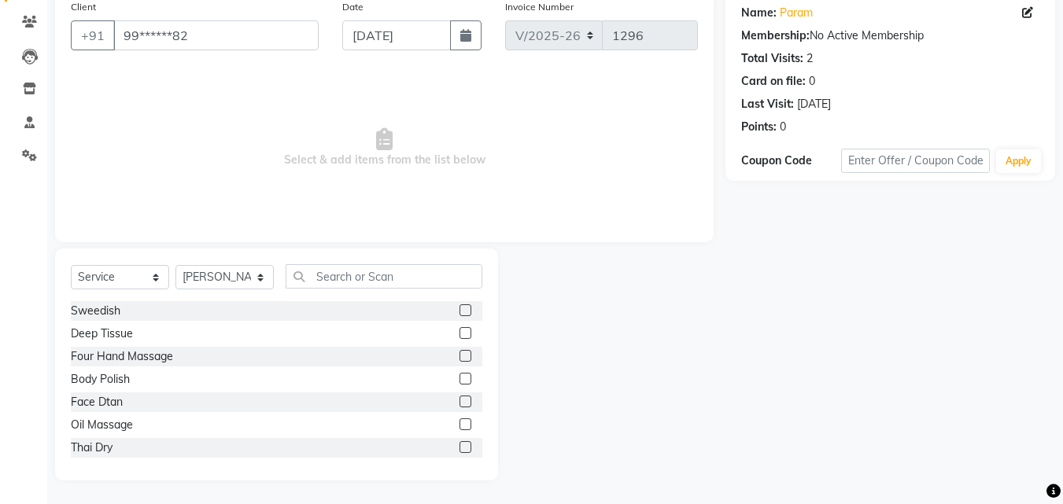
click at [459, 421] on label at bounding box center [465, 424] width 12 height 12
click at [459, 421] on input "checkbox" at bounding box center [464, 425] width 10 height 10
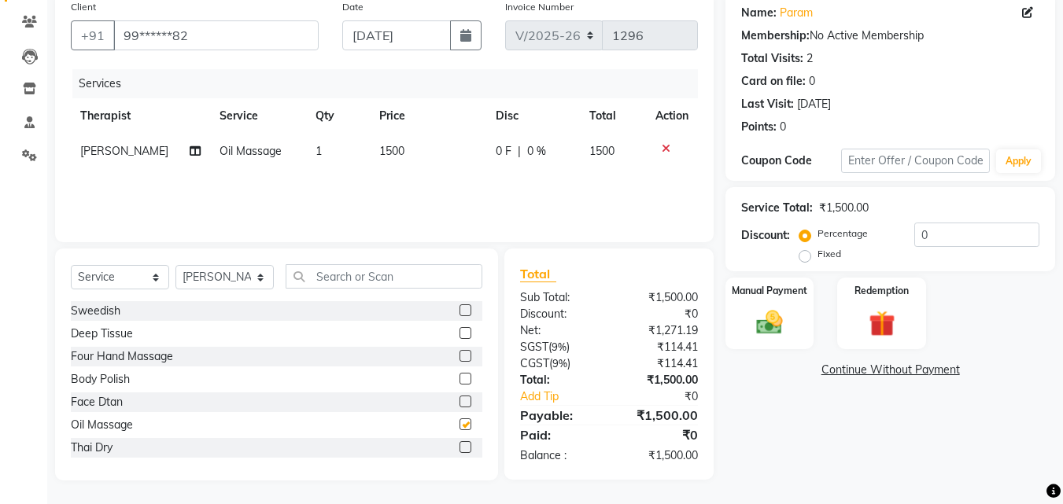
checkbox input "false"
click at [777, 326] on img at bounding box center [769, 322] width 44 height 31
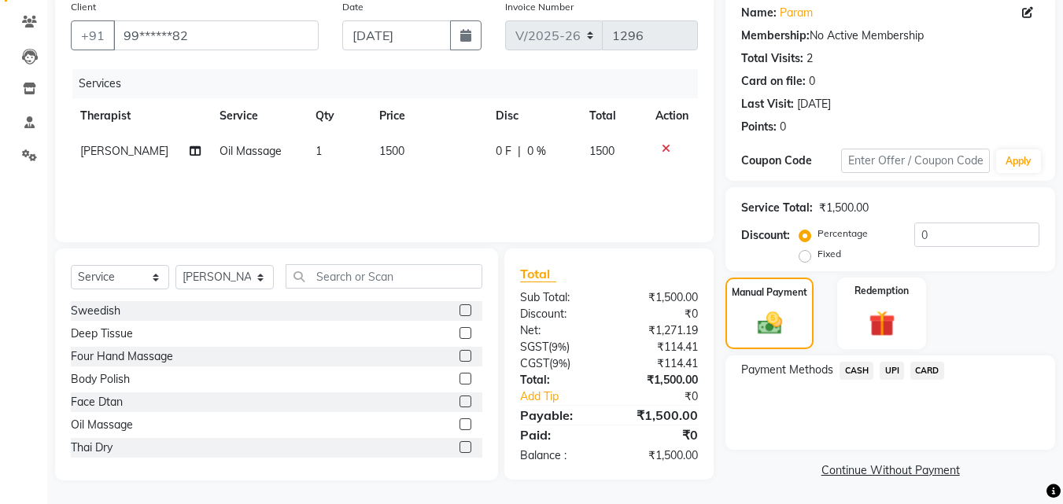
click at [488, 157] on td "0 F | 0 %" at bounding box center [533, 151] width 94 height 35
select select "69641"
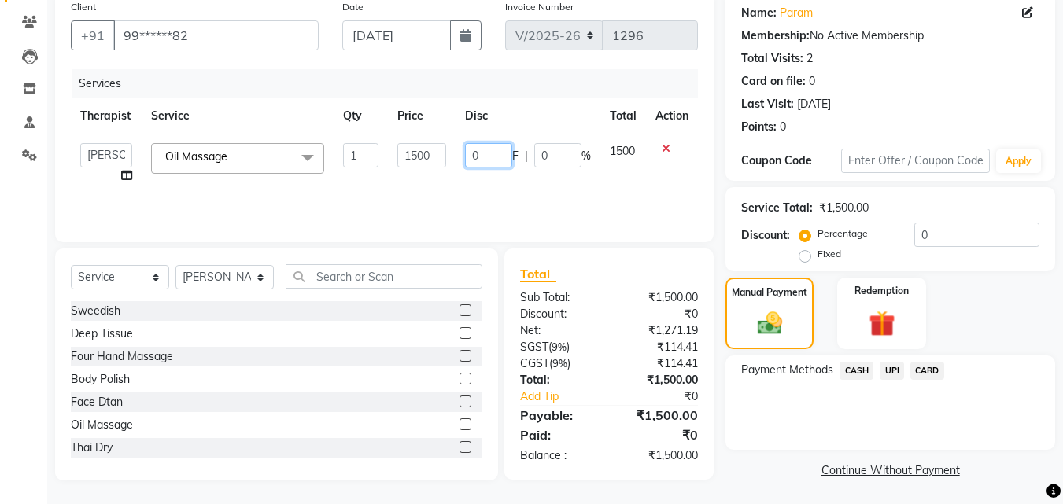
drag, startPoint x: 488, startPoint y: 157, endPoint x: 462, endPoint y: 157, distance: 26.0
click at [462, 157] on td "0 F | 0 %" at bounding box center [527, 164] width 145 height 60
click at [481, 156] on input "0" at bounding box center [488, 155] width 47 height 24
type input "0300"
click at [509, 195] on div "Services Therapist Service Qty Price Disc Total Action Aaira Amber Dimple [PERS…" at bounding box center [384, 147] width 627 height 157
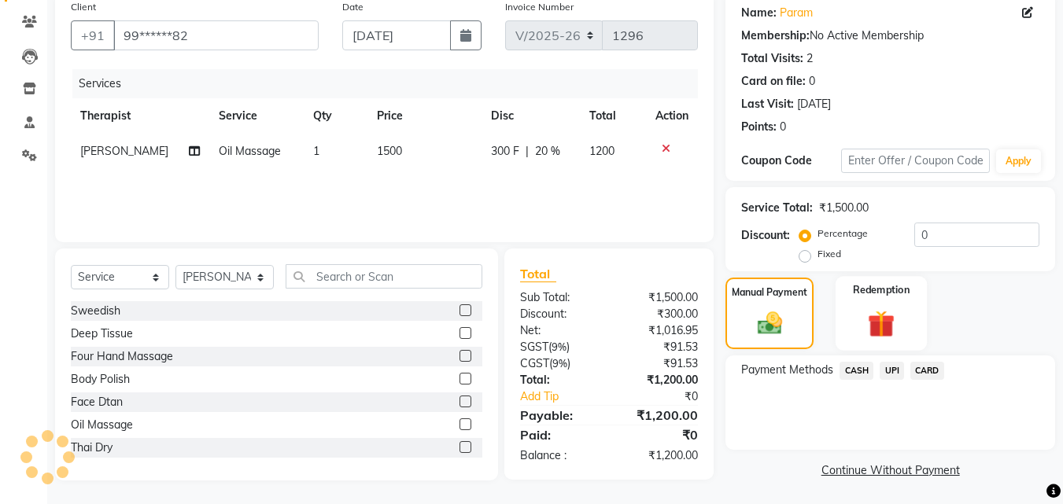
click at [883, 334] on img at bounding box center [881, 324] width 44 height 34
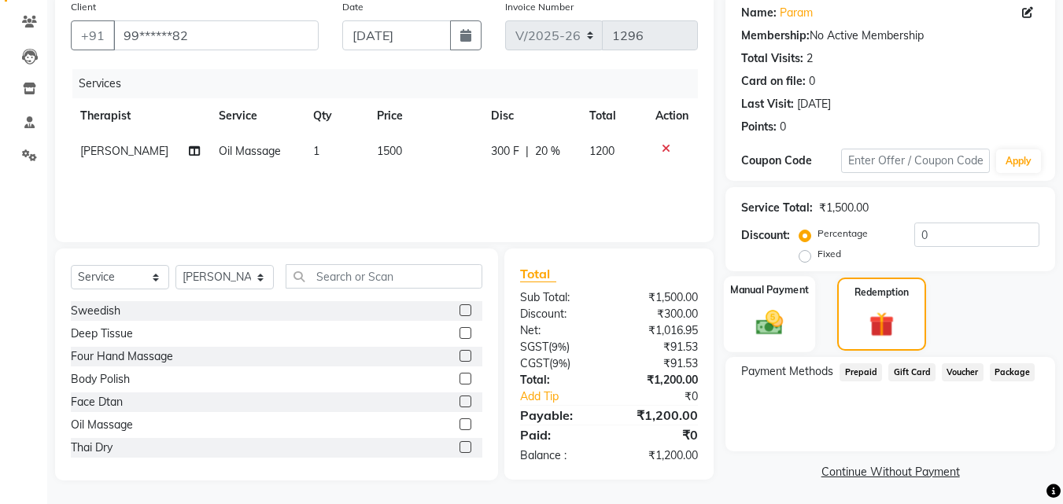
click at [800, 312] on div "Manual Payment" at bounding box center [770, 314] width 92 height 76
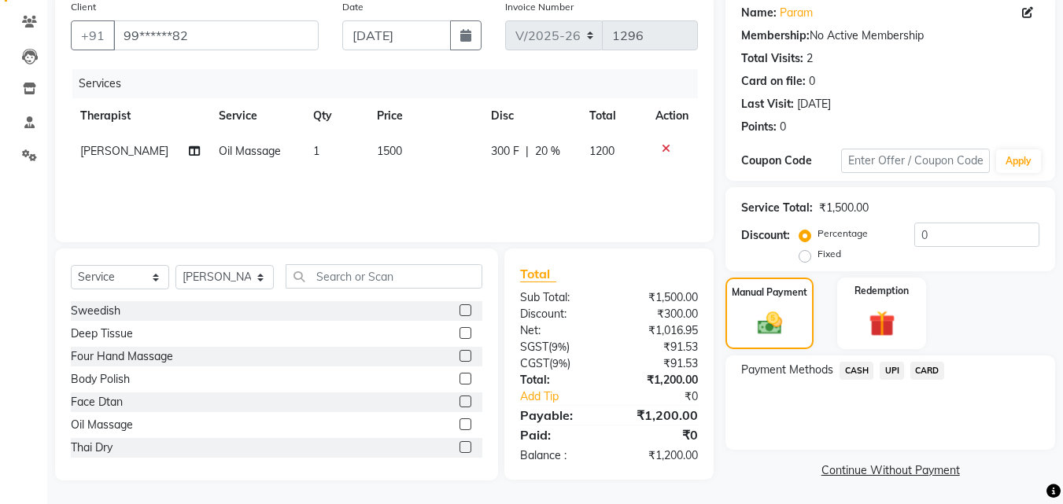
click at [886, 374] on span "UPI" at bounding box center [891, 371] width 24 height 18
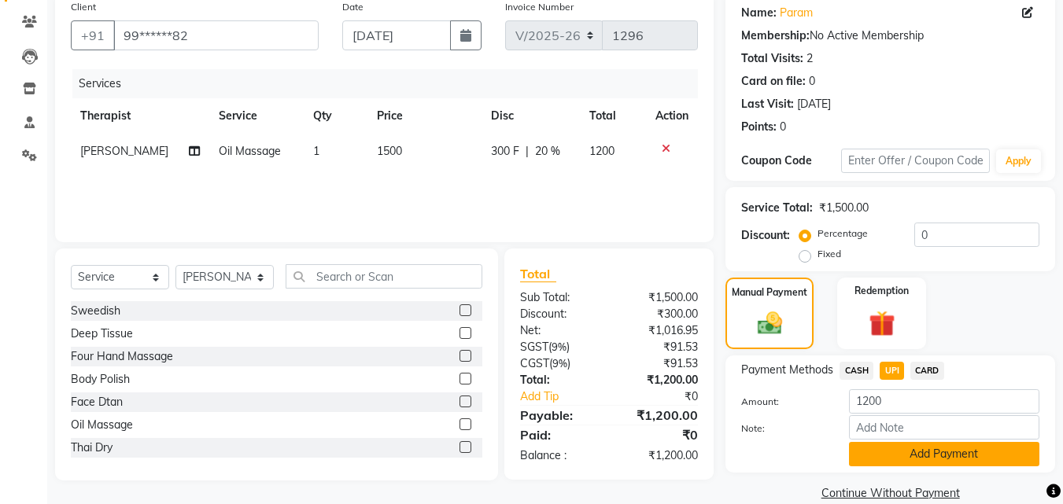
click at [889, 451] on button "Add Payment" at bounding box center [944, 454] width 190 height 24
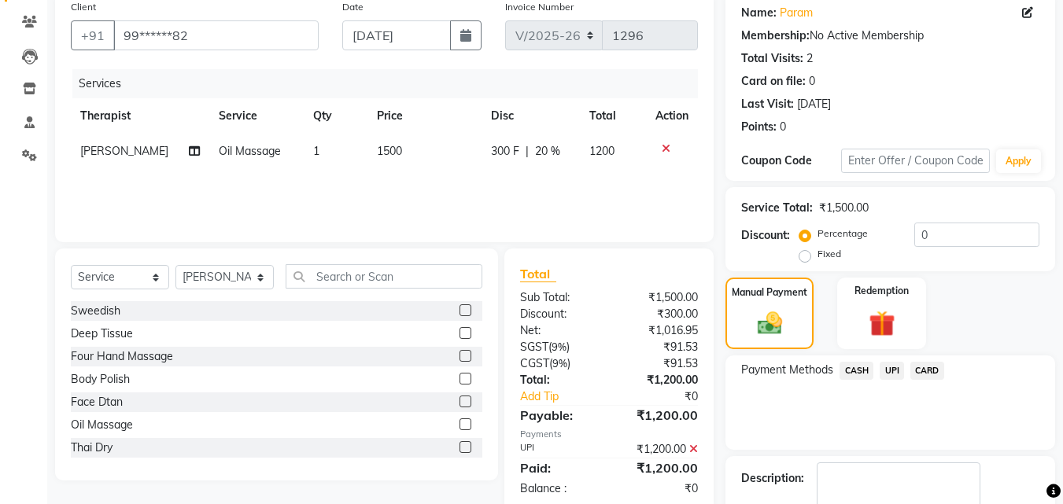
scroll to position [216, 0]
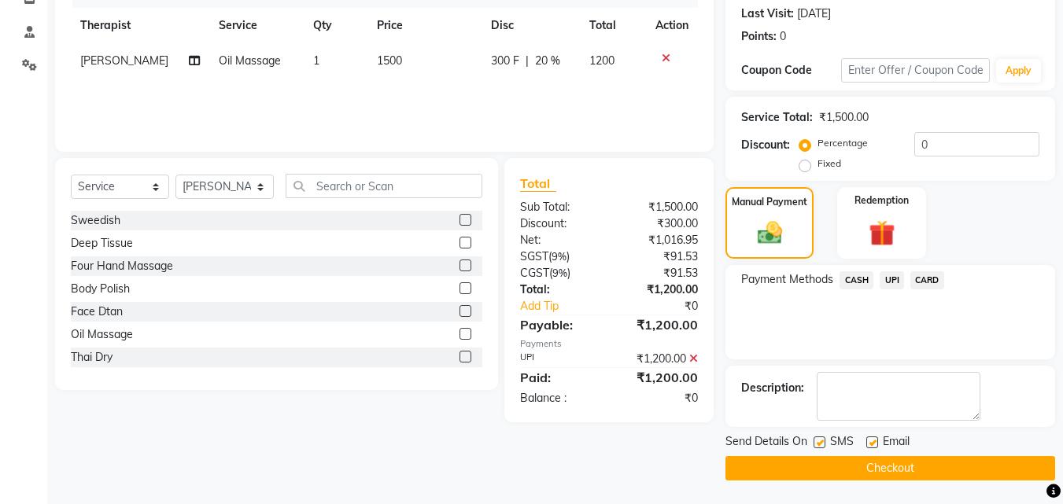
click at [824, 440] on label at bounding box center [819, 443] width 12 height 12
click at [823, 440] on input "checkbox" at bounding box center [818, 443] width 10 height 10
checkbox input "false"
click at [875, 442] on label at bounding box center [872, 443] width 12 height 12
click at [875, 442] on input "checkbox" at bounding box center [871, 443] width 10 height 10
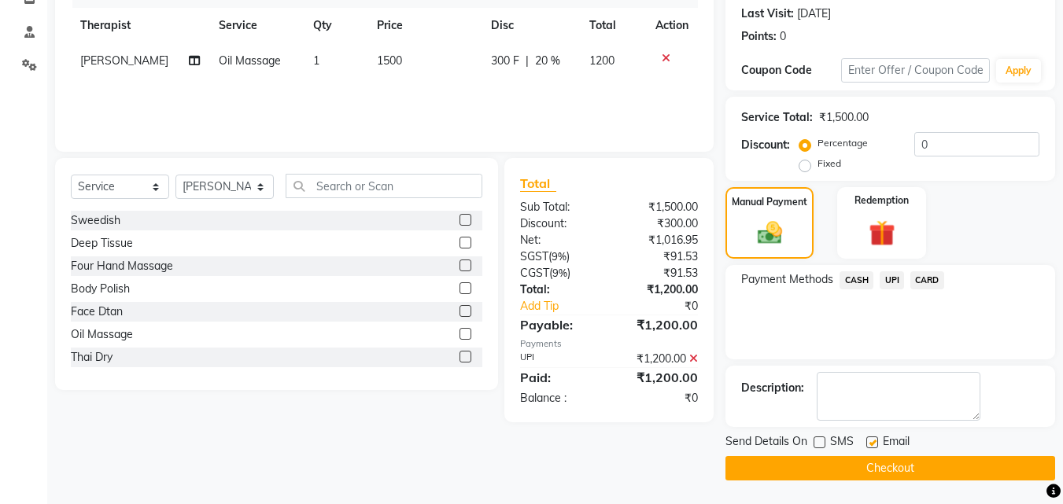
checkbox input "false"
click at [859, 462] on button "Checkout" at bounding box center [890, 468] width 330 height 24
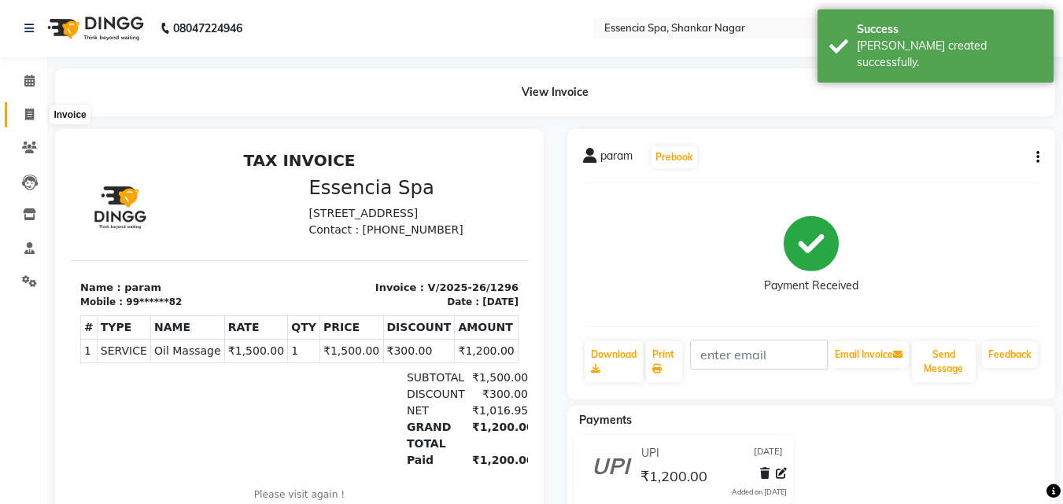
click at [21, 119] on span at bounding box center [30, 115] width 28 height 18
select select "service"
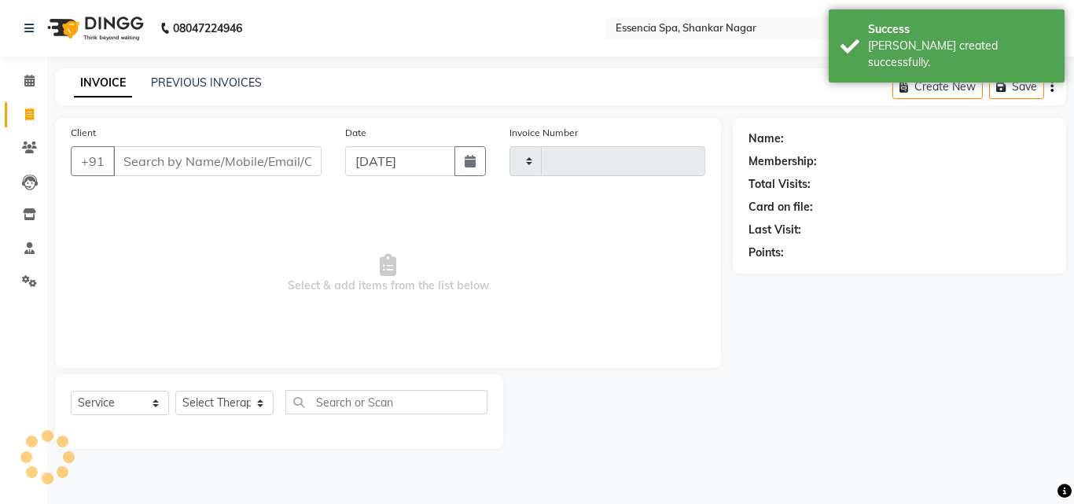
click at [211, 164] on input "Client" at bounding box center [217, 161] width 208 height 30
type input "7008117225"
select select "7037"
type input "1297"
type input "7008117225"
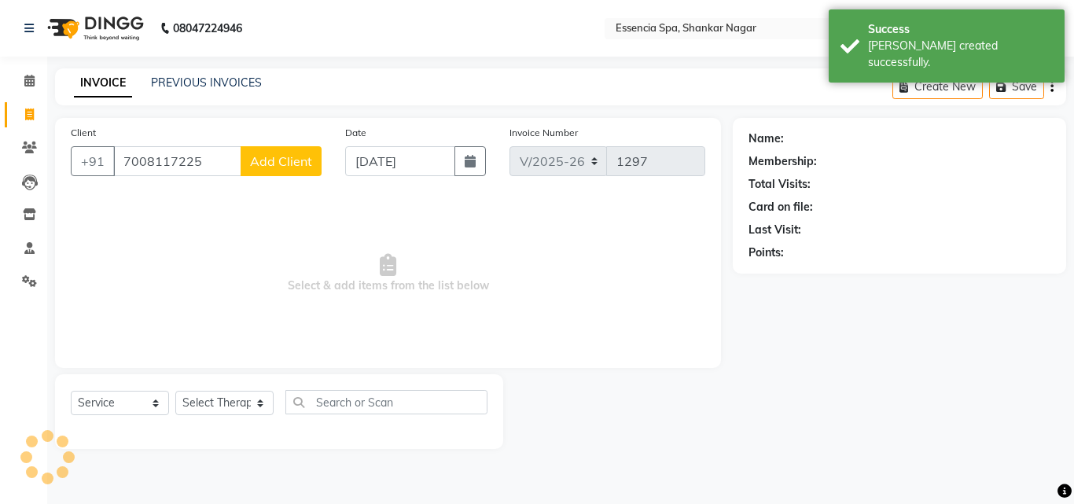
click at [285, 162] on span "Add Client" at bounding box center [281, 161] width 62 height 16
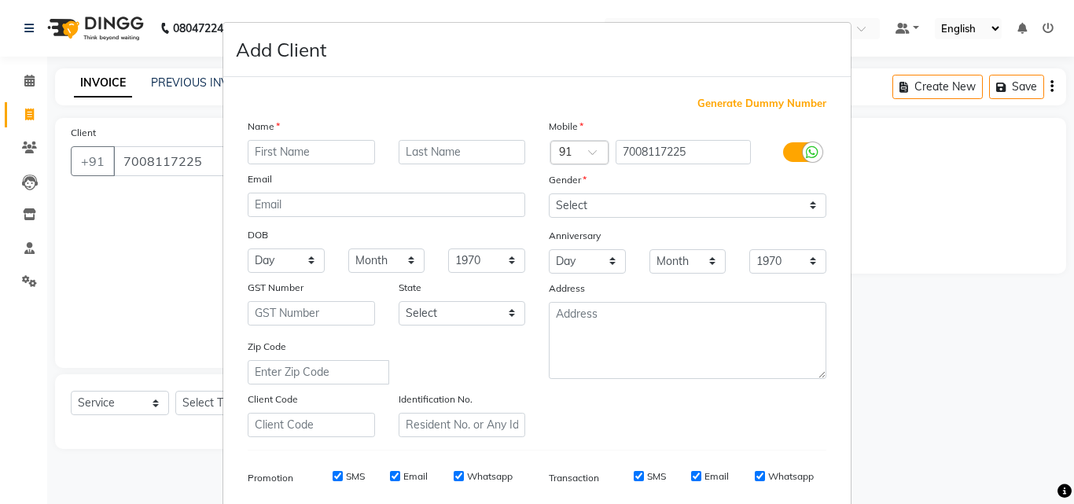
click at [288, 150] on input "text" at bounding box center [311, 152] width 127 height 24
click at [276, 147] on input "text" at bounding box center [311, 152] width 127 height 24
paste input "[PERSON_NAME]"
type input "[PERSON_NAME]"
click at [591, 202] on select "Select [DEMOGRAPHIC_DATA] [DEMOGRAPHIC_DATA] Other Prefer Not To Say" at bounding box center [688, 205] width 278 height 24
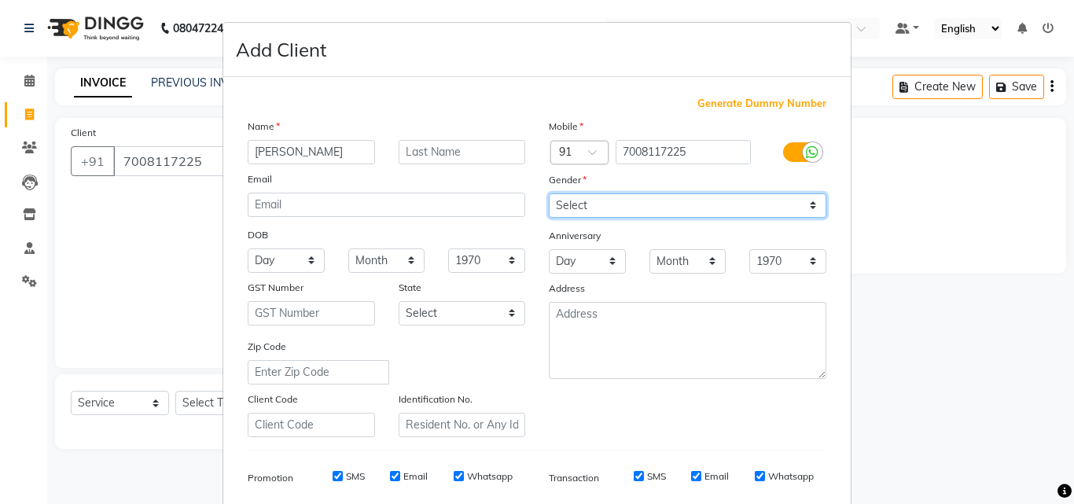
select select "[DEMOGRAPHIC_DATA]"
click at [549, 193] on select "Select [DEMOGRAPHIC_DATA] [DEMOGRAPHIC_DATA] Other Prefer Not To Say" at bounding box center [688, 205] width 278 height 24
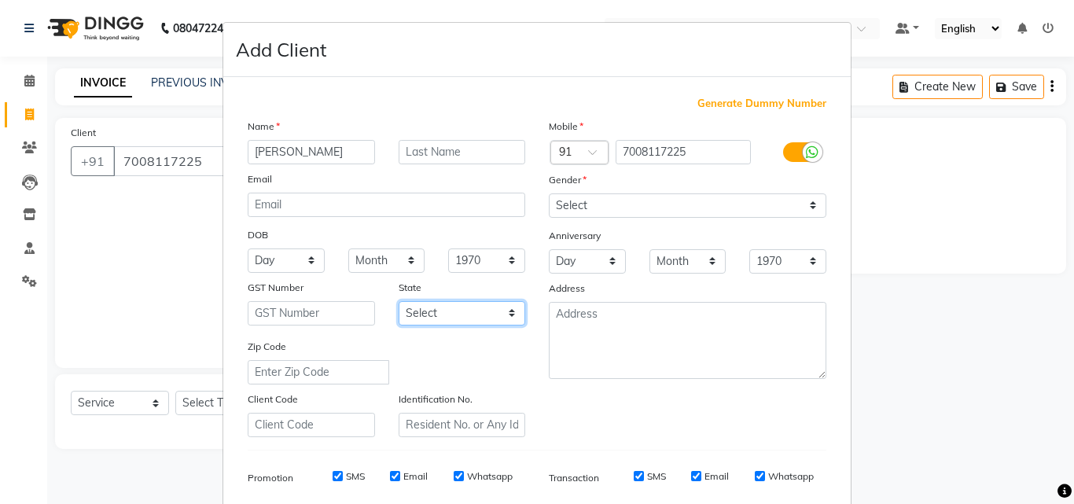
click at [491, 303] on select "Select [GEOGRAPHIC_DATA] [GEOGRAPHIC_DATA] [GEOGRAPHIC_DATA] [GEOGRAPHIC_DATA] …" at bounding box center [462, 313] width 127 height 24
select select "7"
click at [399, 301] on select "Select [GEOGRAPHIC_DATA] [GEOGRAPHIC_DATA] [GEOGRAPHIC_DATA] [GEOGRAPHIC_DATA] …" at bounding box center [462, 313] width 127 height 24
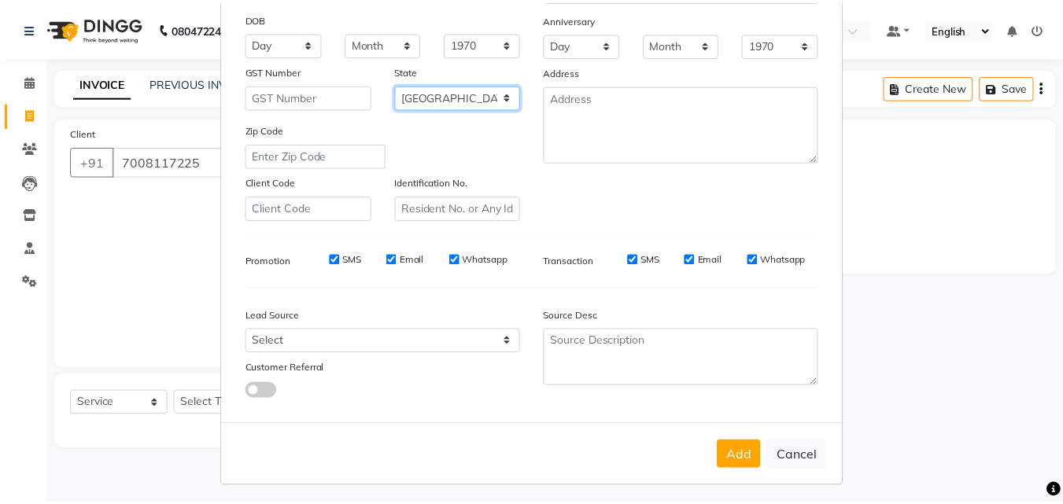
scroll to position [222, 0]
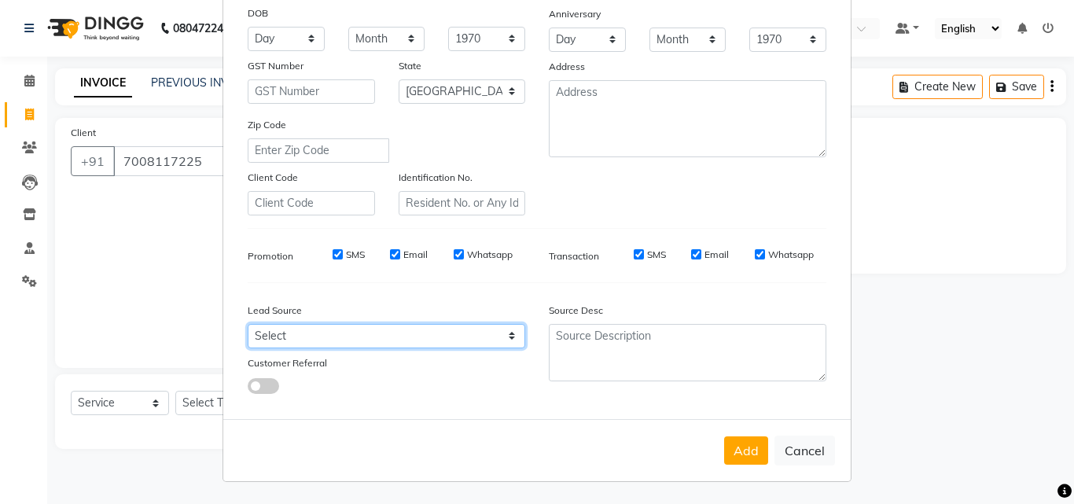
click at [398, 335] on select "Select Walk-in Referral Internet Friend Word of Mouth Advertisement Facebook Ju…" at bounding box center [387, 336] width 278 height 24
select select "48852"
click at [248, 324] on select "Select Walk-in Referral Internet Friend Word of Mouth Advertisement Facebook Ju…" at bounding box center [387, 336] width 278 height 24
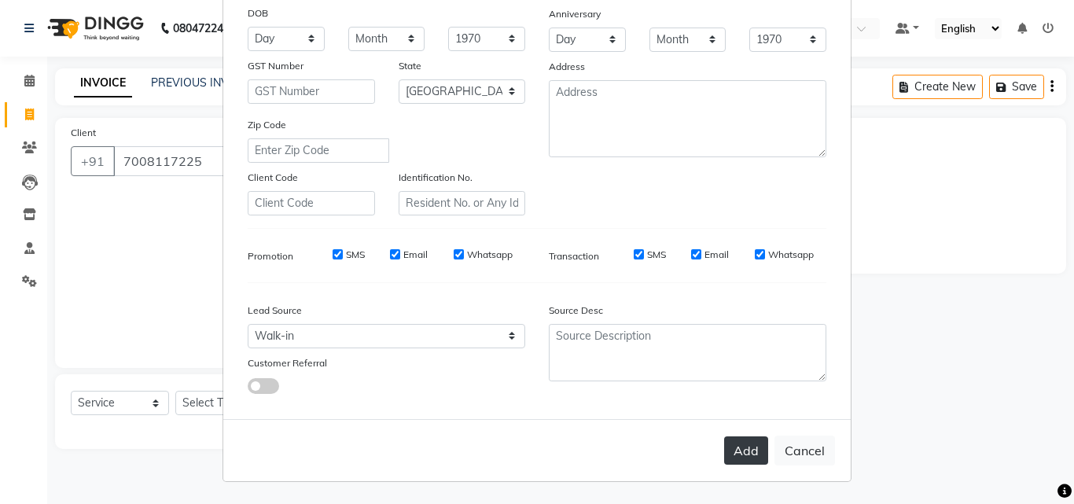
click at [750, 449] on button "Add" at bounding box center [746, 451] width 44 height 28
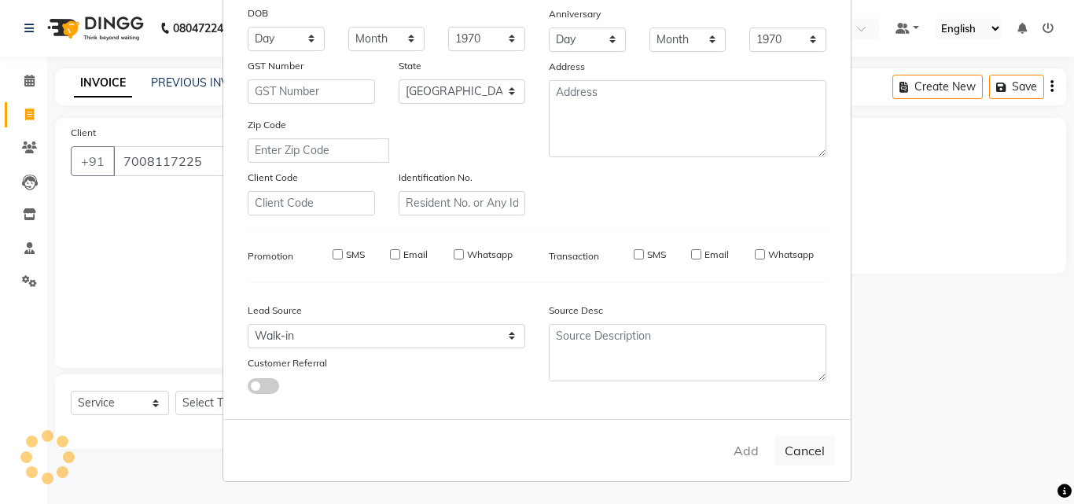
type input "70******25"
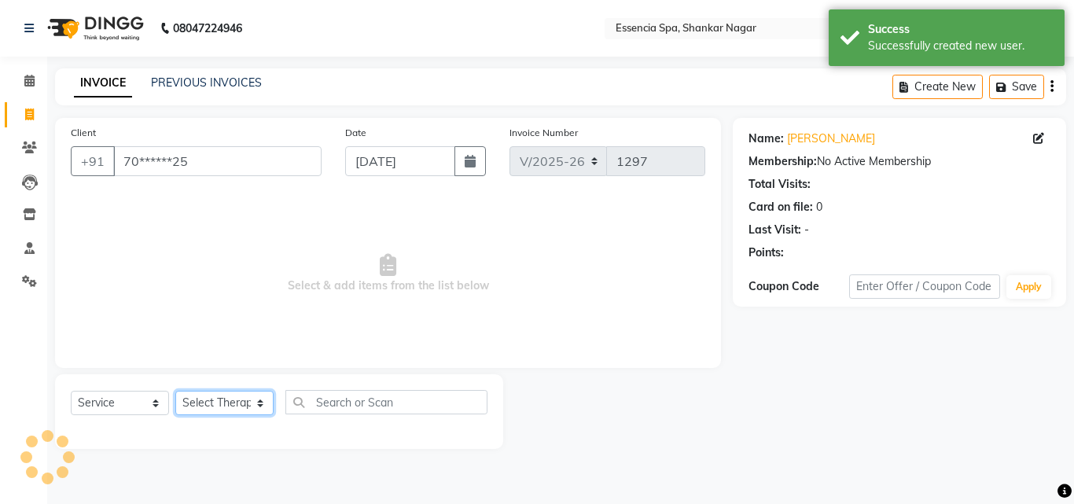
click at [242, 403] on select "Select Therapist [PERSON_NAME] [PERSON_NAME] [PERSON_NAME] [PERSON_NAME]" at bounding box center [224, 403] width 98 height 24
select select "89355"
click at [175, 391] on select "Select Therapist [PERSON_NAME] [PERSON_NAME] [PERSON_NAME] [PERSON_NAME]" at bounding box center [224, 403] width 98 height 24
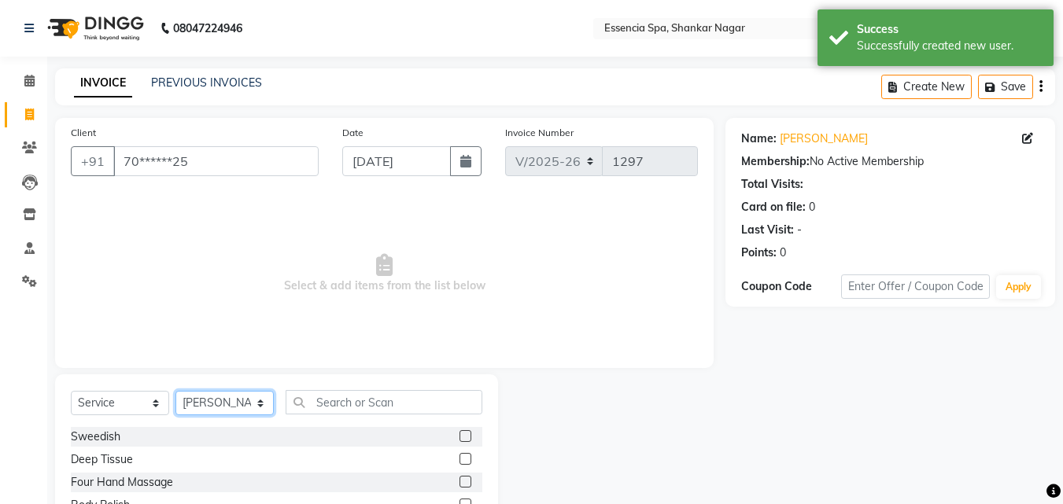
scroll to position [126, 0]
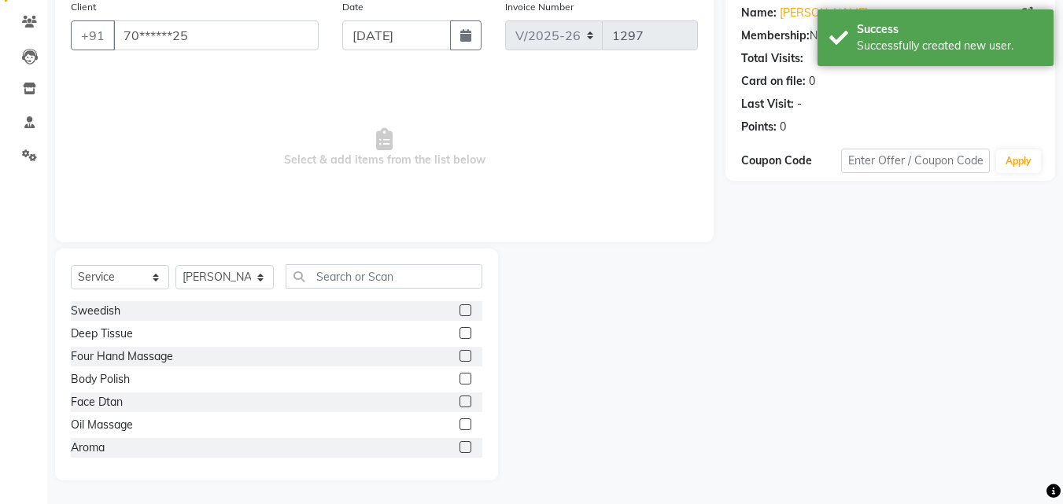
click at [459, 426] on label at bounding box center [465, 424] width 12 height 12
click at [459, 426] on input "checkbox" at bounding box center [464, 425] width 10 height 10
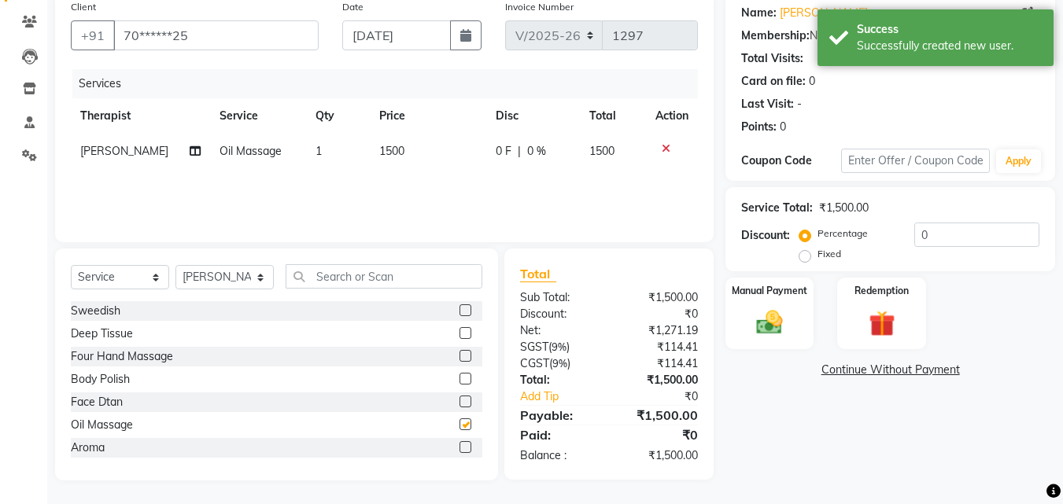
checkbox input "false"
click at [789, 312] on img at bounding box center [769, 322] width 44 height 31
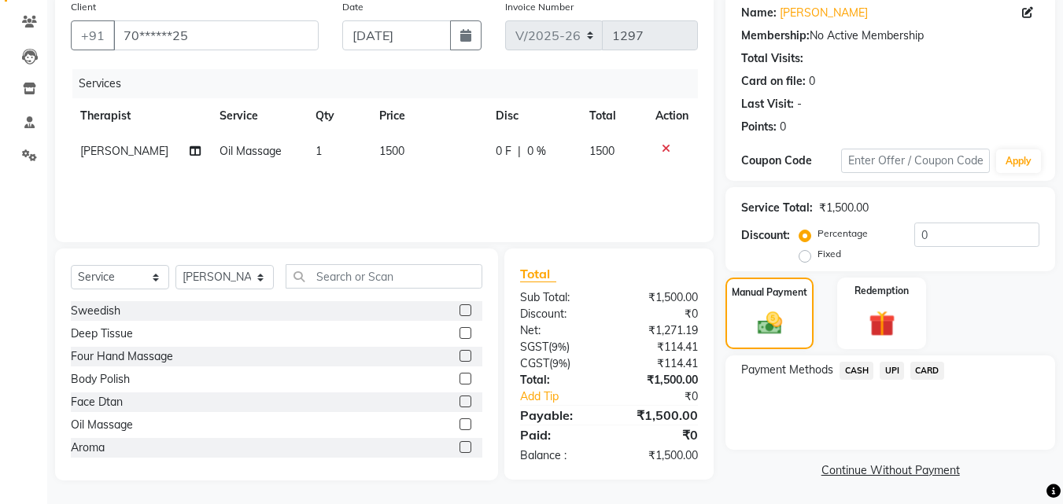
click at [496, 159] on span "0 F" at bounding box center [504, 151] width 16 height 17
select select "89355"
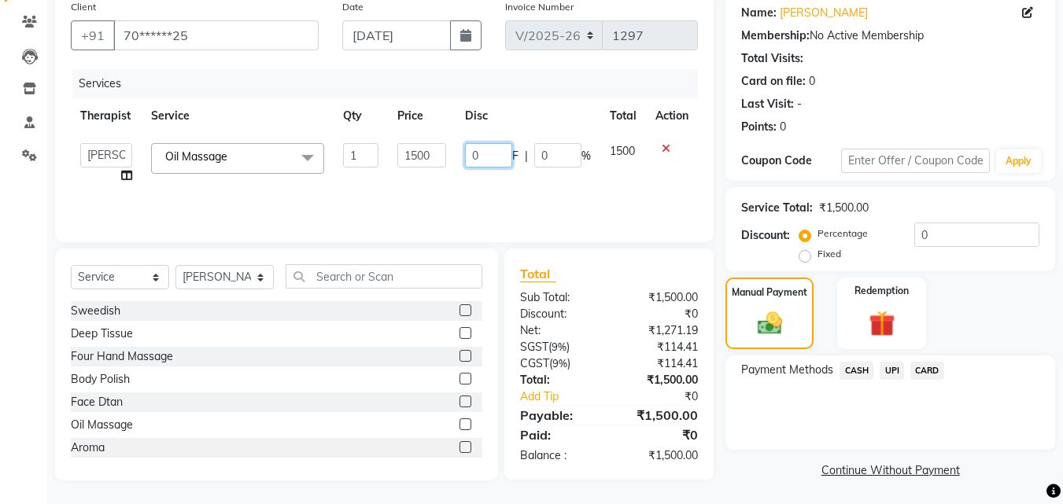
drag, startPoint x: 495, startPoint y: 157, endPoint x: 463, endPoint y: 156, distance: 31.5
click at [463, 156] on td "0 F | 0 %" at bounding box center [527, 164] width 145 height 60
type input "200"
click at [890, 368] on span "UPI" at bounding box center [891, 371] width 24 height 18
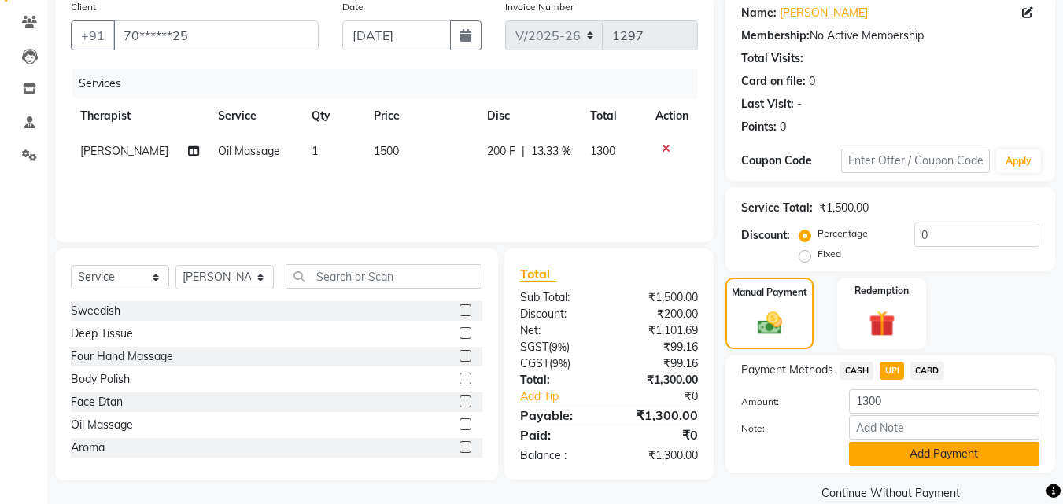
click at [902, 442] on button "Add Payment" at bounding box center [944, 454] width 190 height 24
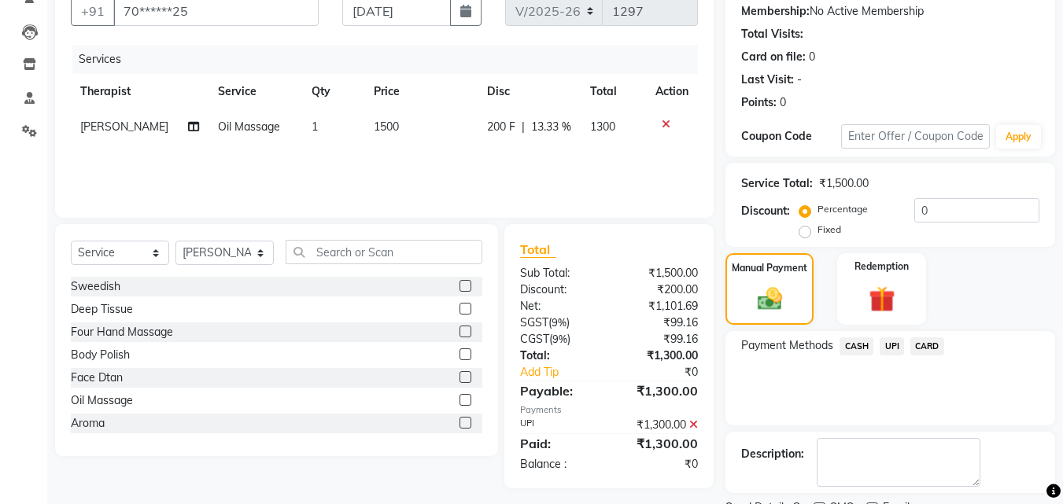
scroll to position [216, 0]
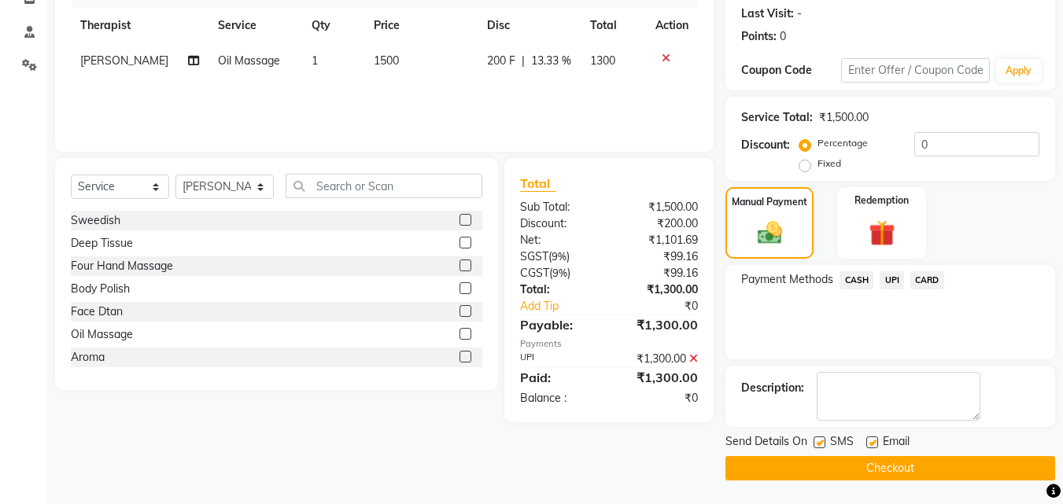
click at [840, 468] on button "Checkout" at bounding box center [890, 468] width 330 height 24
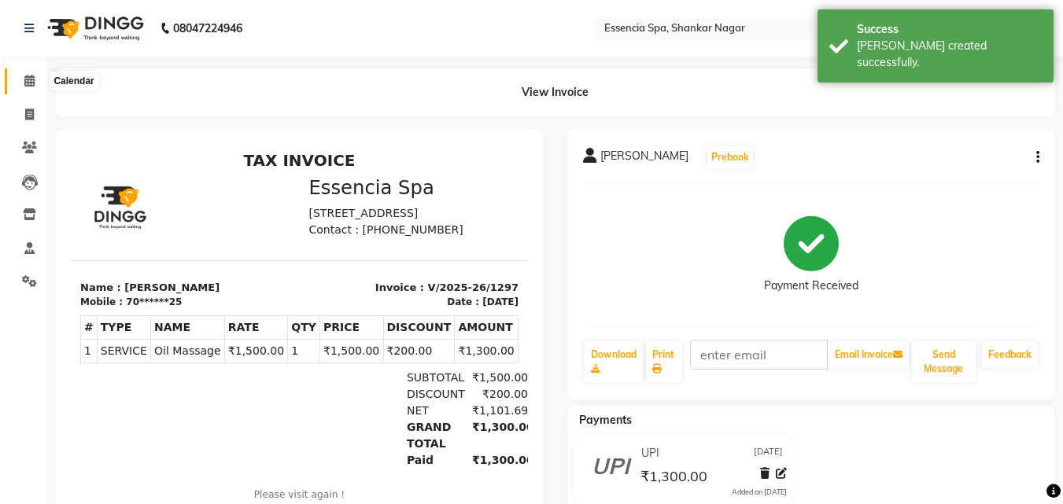
click at [35, 79] on span at bounding box center [30, 81] width 28 height 18
